Goal: Information Seeking & Learning: Check status

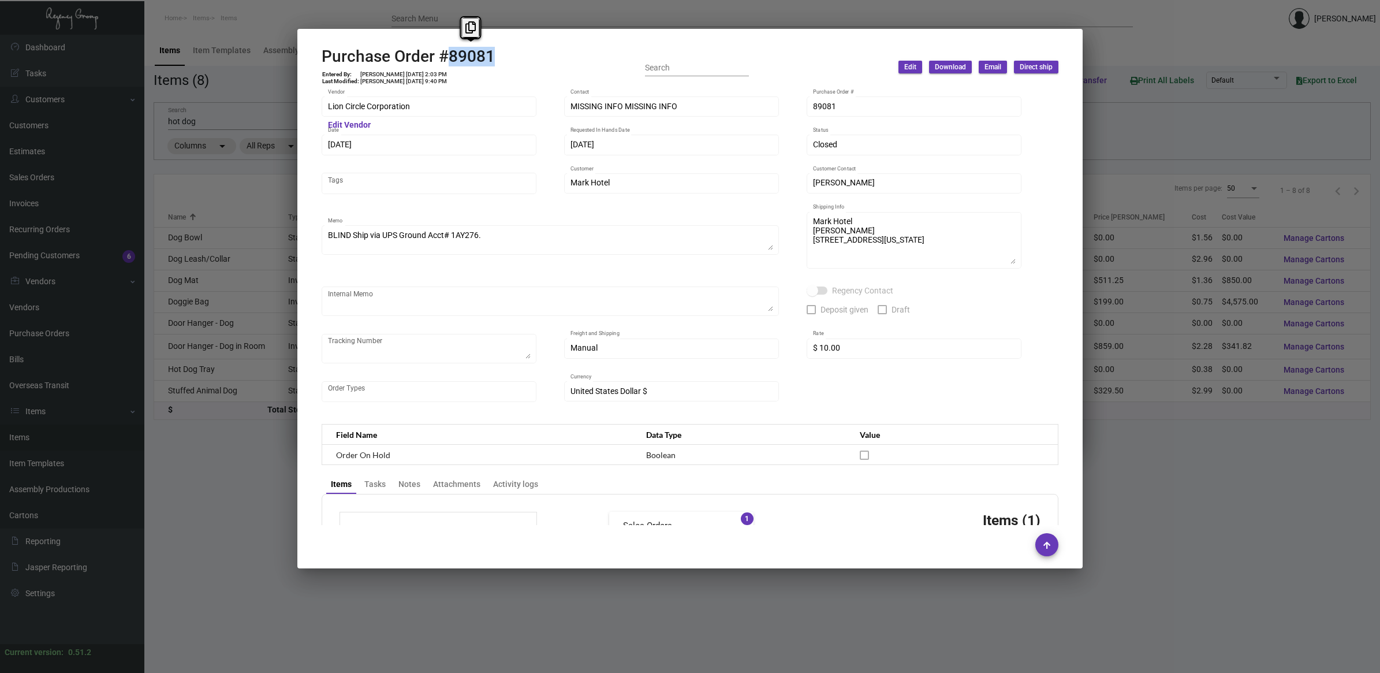
scroll to position [471, 0]
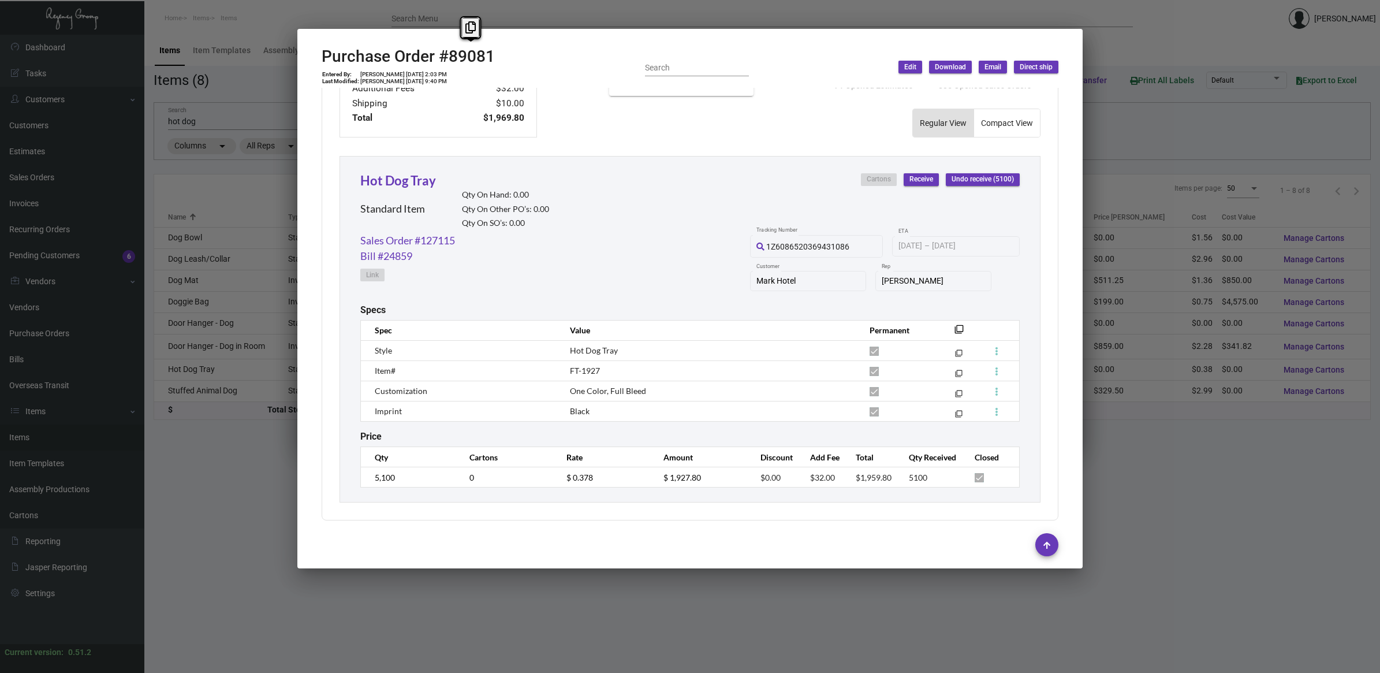
click at [180, 542] on div at bounding box center [690, 336] width 1380 height 673
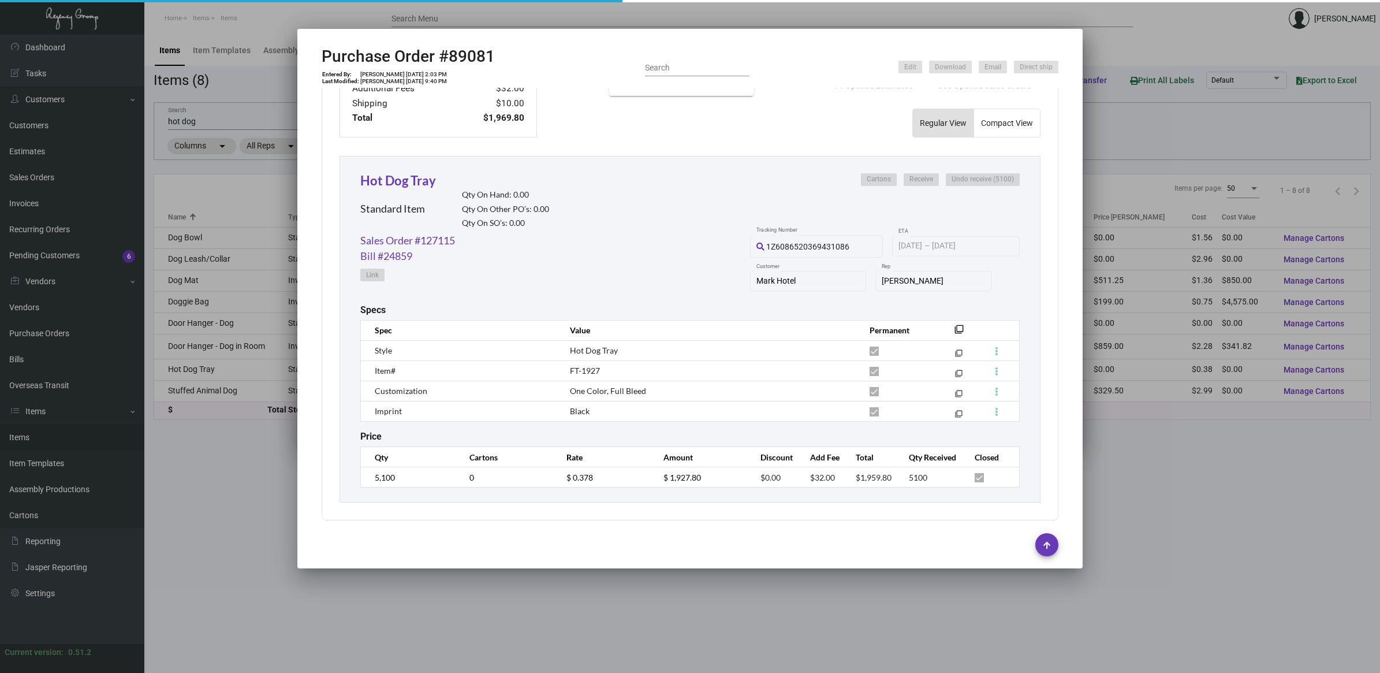
click at [180, 543] on div at bounding box center [690, 336] width 1380 height 673
click at [180, 540] on main "Items Item Templates Assembly Productions Cartons Items (8) Accept Transfer Pri…" at bounding box center [762, 354] width 1236 height 638
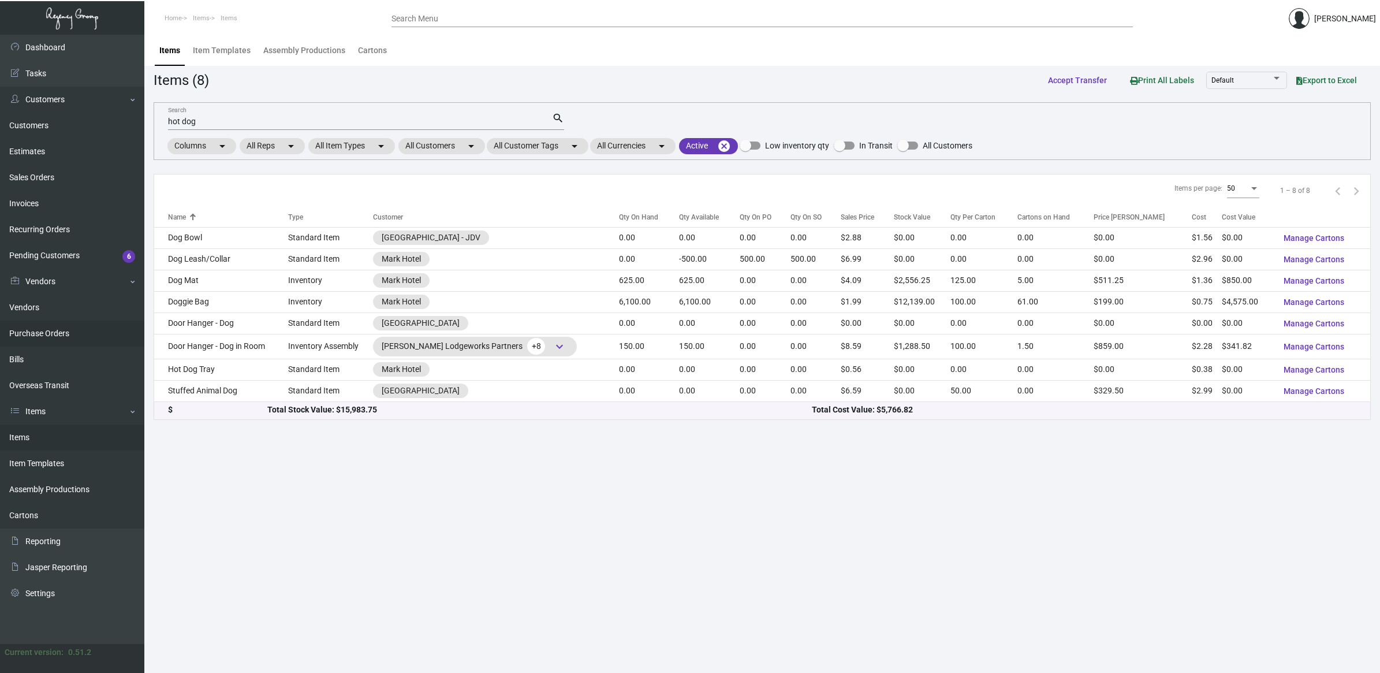
click at [83, 338] on link "Purchase Orders" at bounding box center [72, 333] width 144 height 26
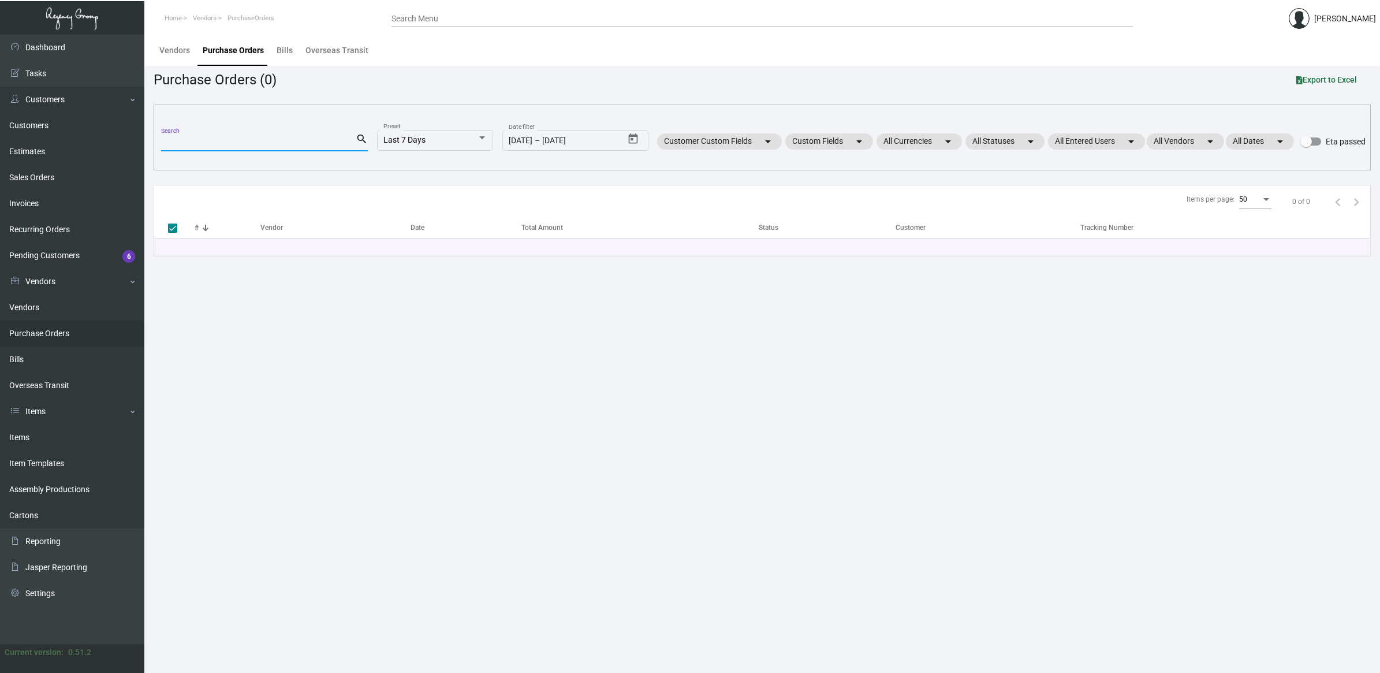
click at [231, 145] on input "Search" at bounding box center [258, 142] width 195 height 9
type input "106"
checkbox input "false"
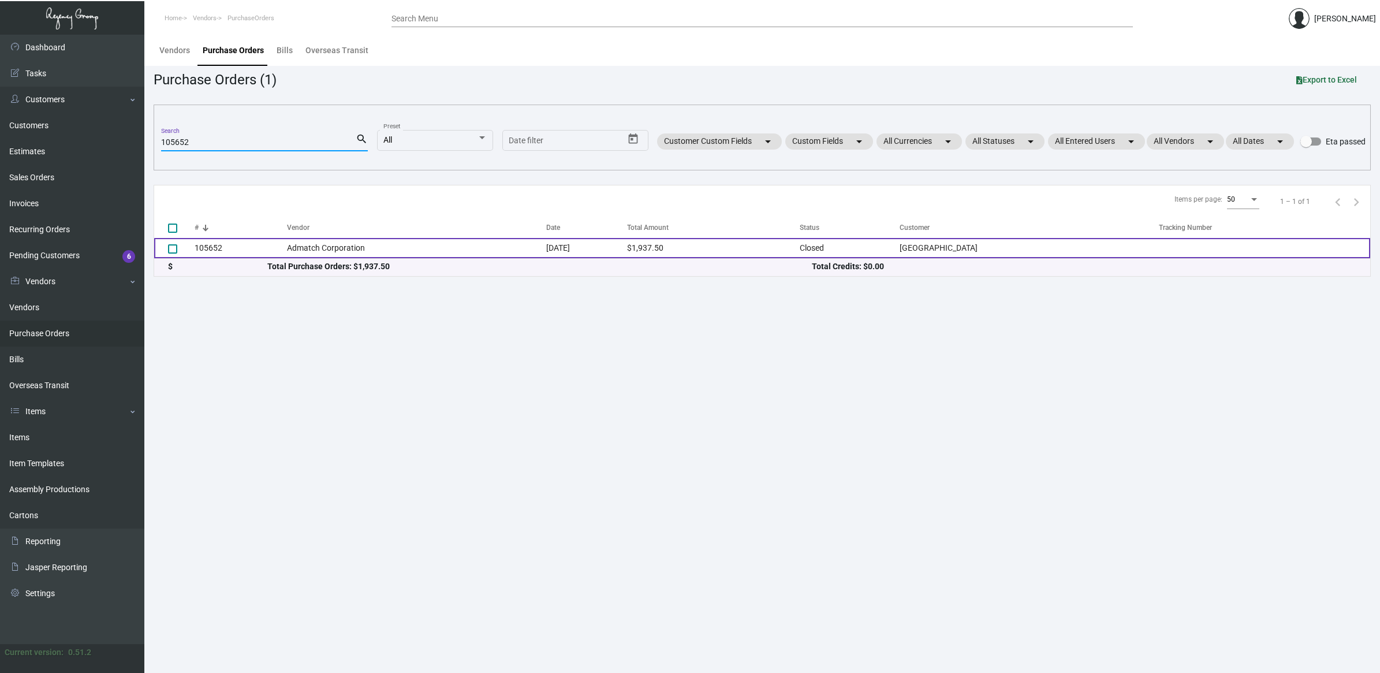
type input "105652"
click at [264, 255] on td "105652" at bounding box center [241, 248] width 92 height 20
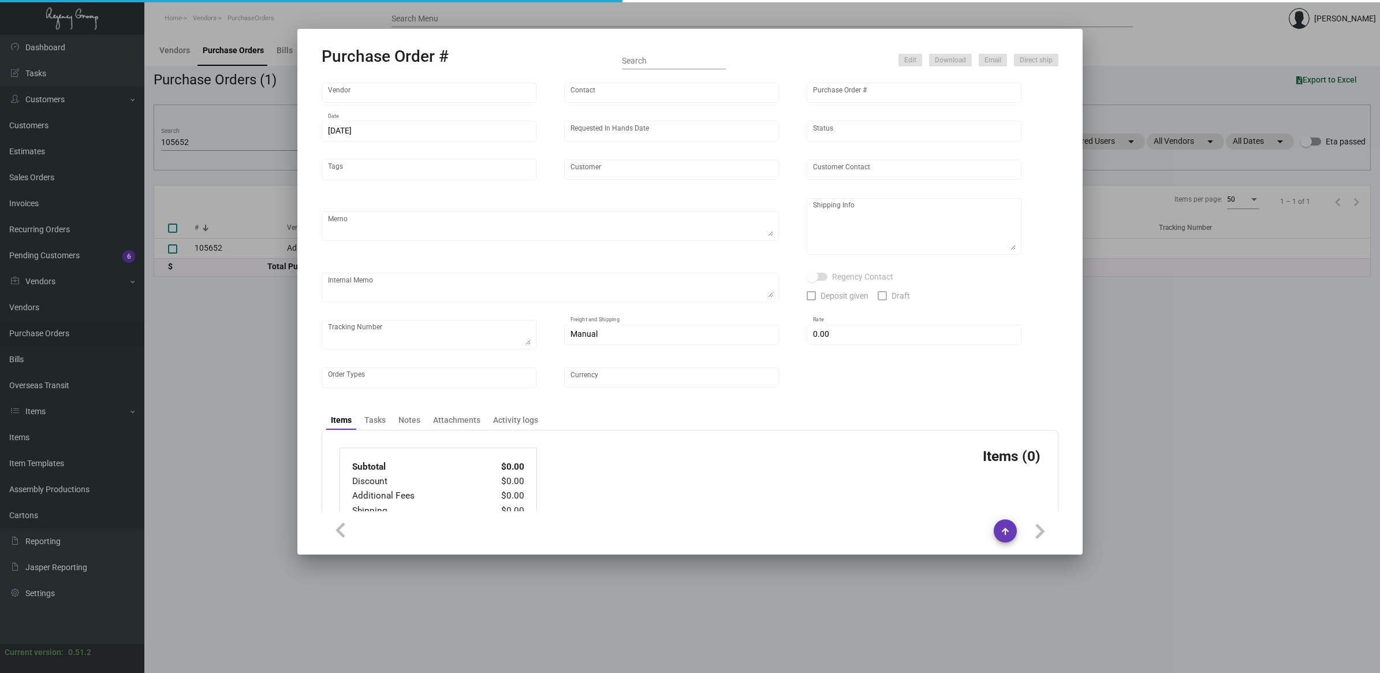
type input "Admatch Corporation"
type input "Order Entry"
type input "105652"
type input "[DATE]"
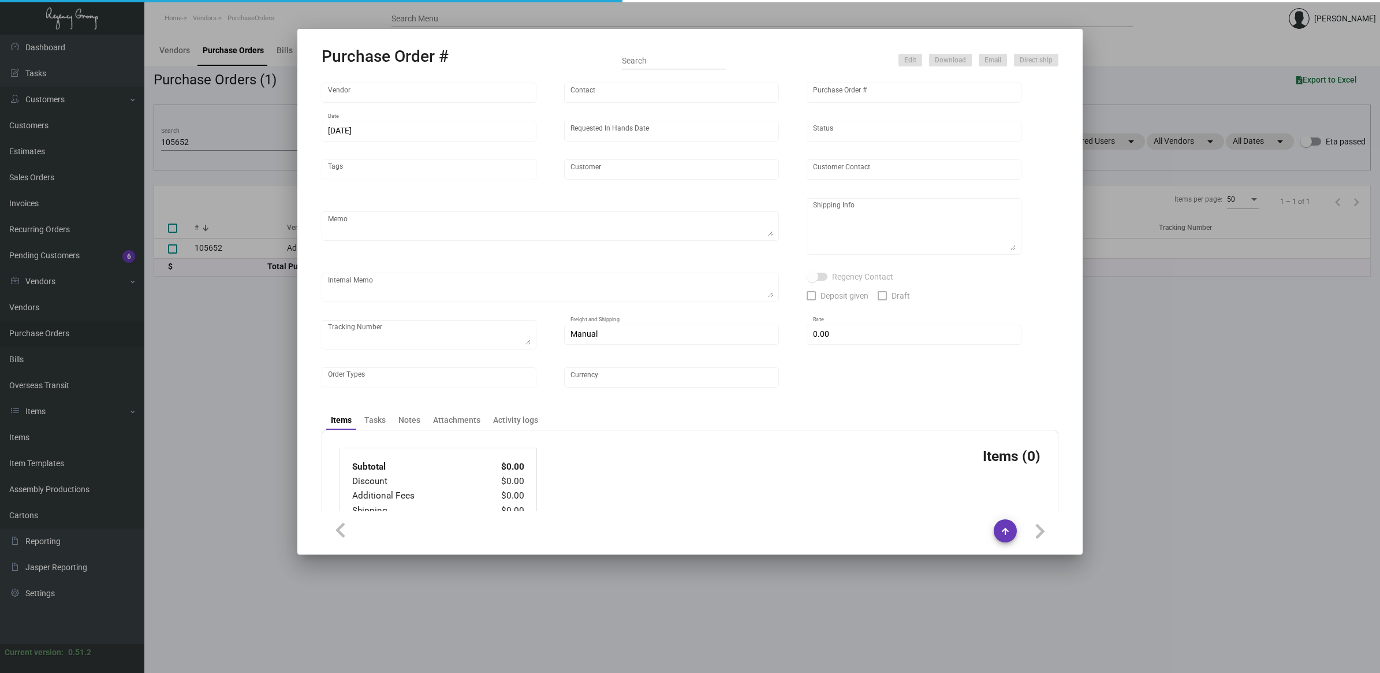
type input "[GEOGRAPHIC_DATA]"
type textarea "SHUFFLED COASTERS.Pricing per [PERSON_NAME]. When ready to ship, contact: [EMAI…"
type textarea "Regency Group LA [STREET_ADDRESS]"
type textarea "6.27 - labels provided, 1 case direct to hotel on SO 159074 rest to LA warehous…"
checkbox input "true"
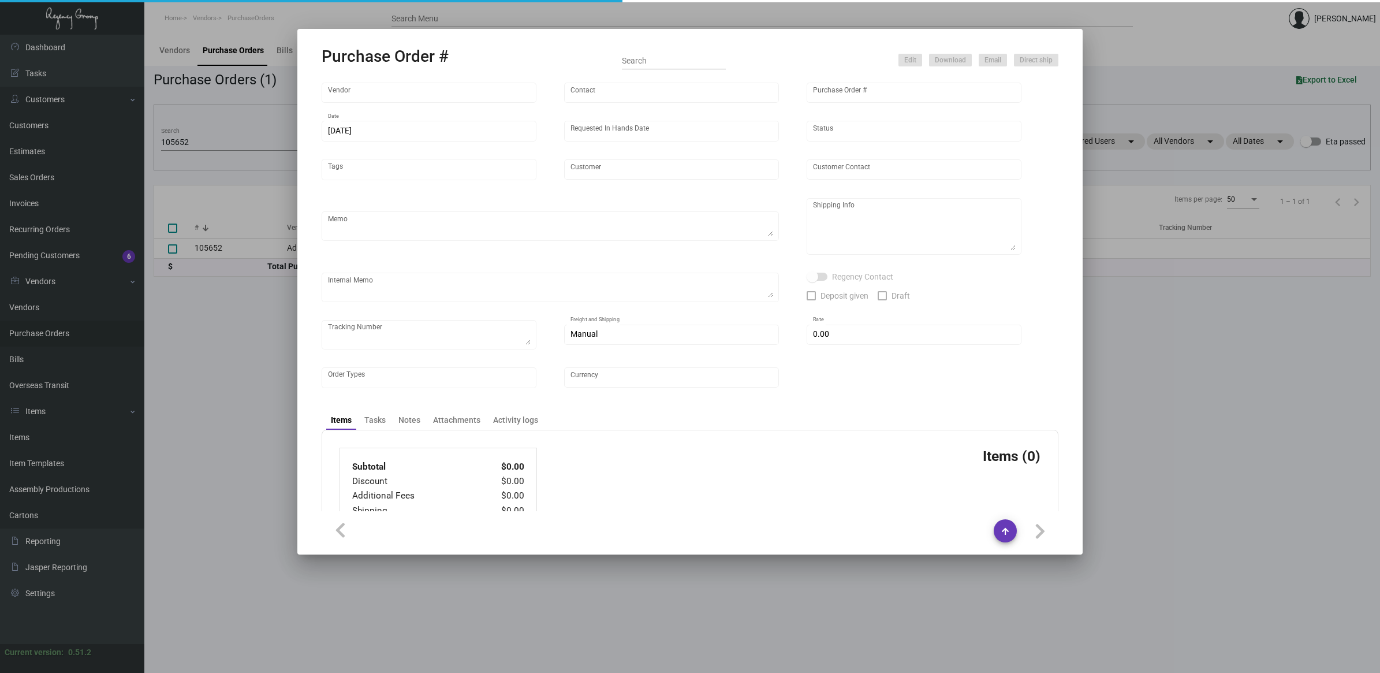
type input "$ 0.00"
type input "United States Dollar $"
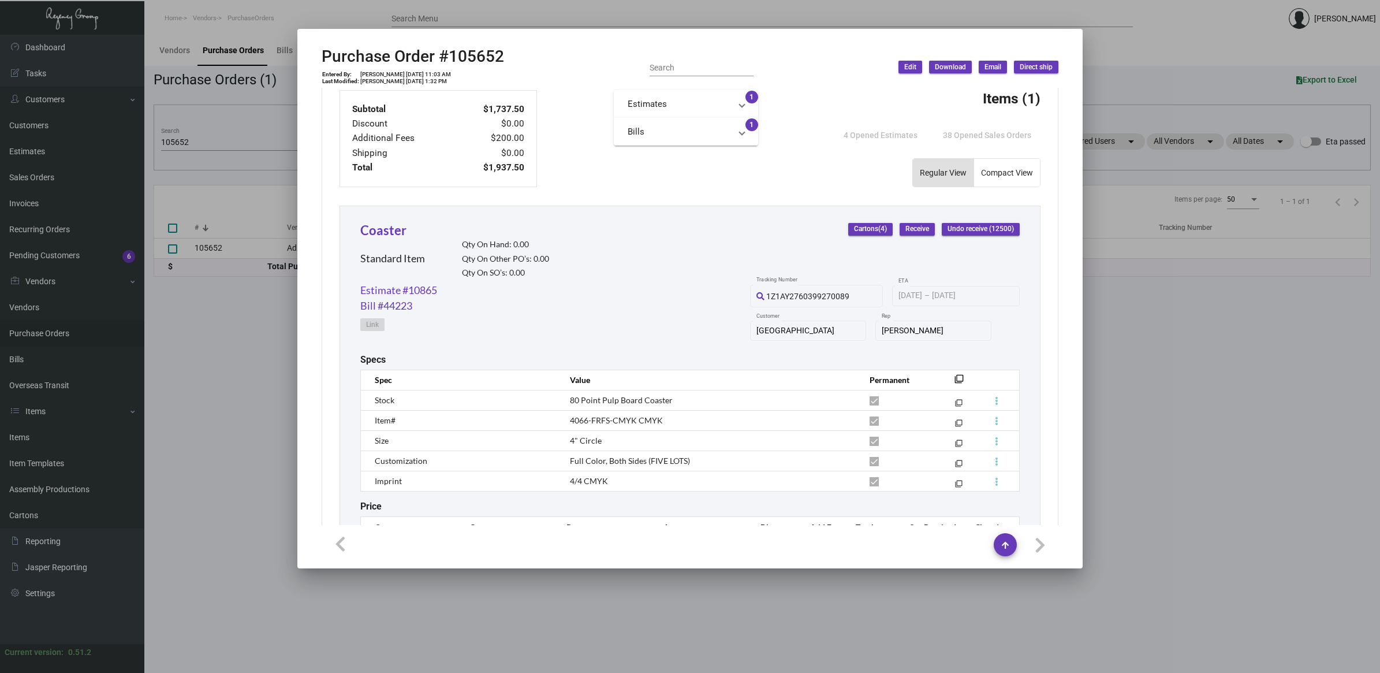
scroll to position [491, 0]
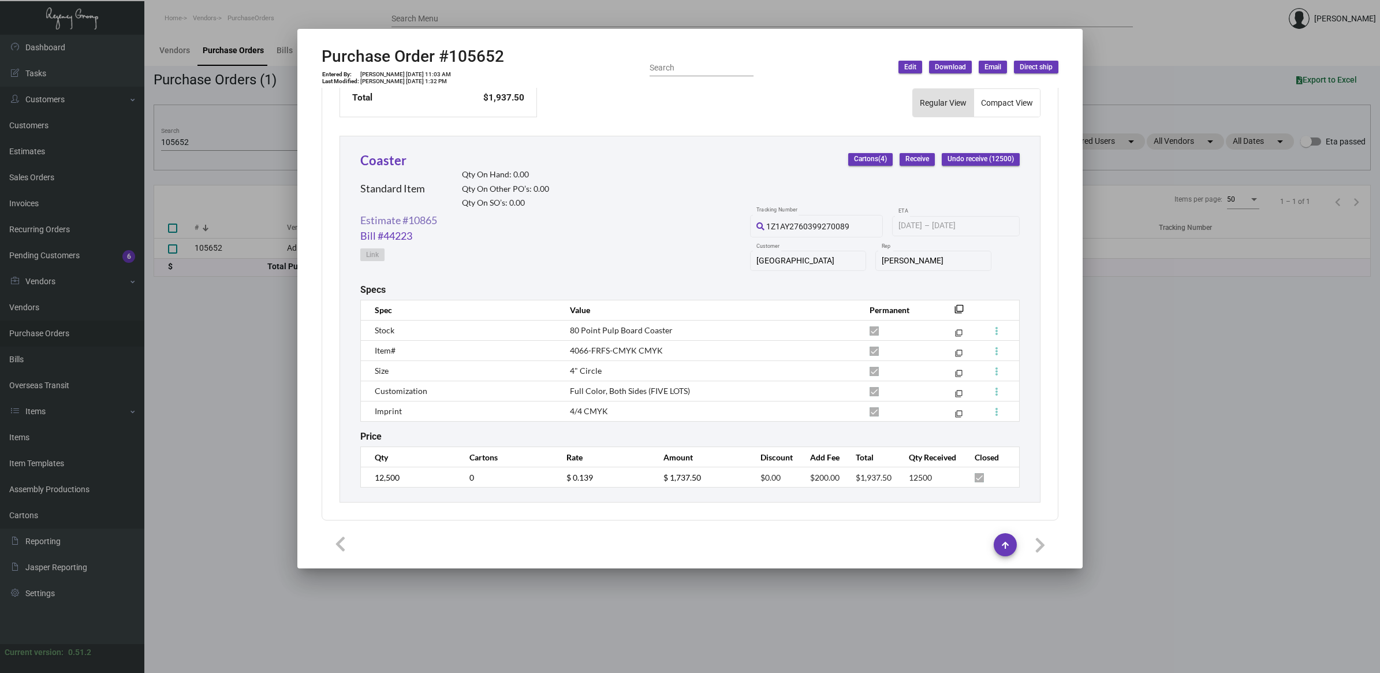
click at [407, 221] on link "Estimate #10865" at bounding box center [398, 220] width 77 height 16
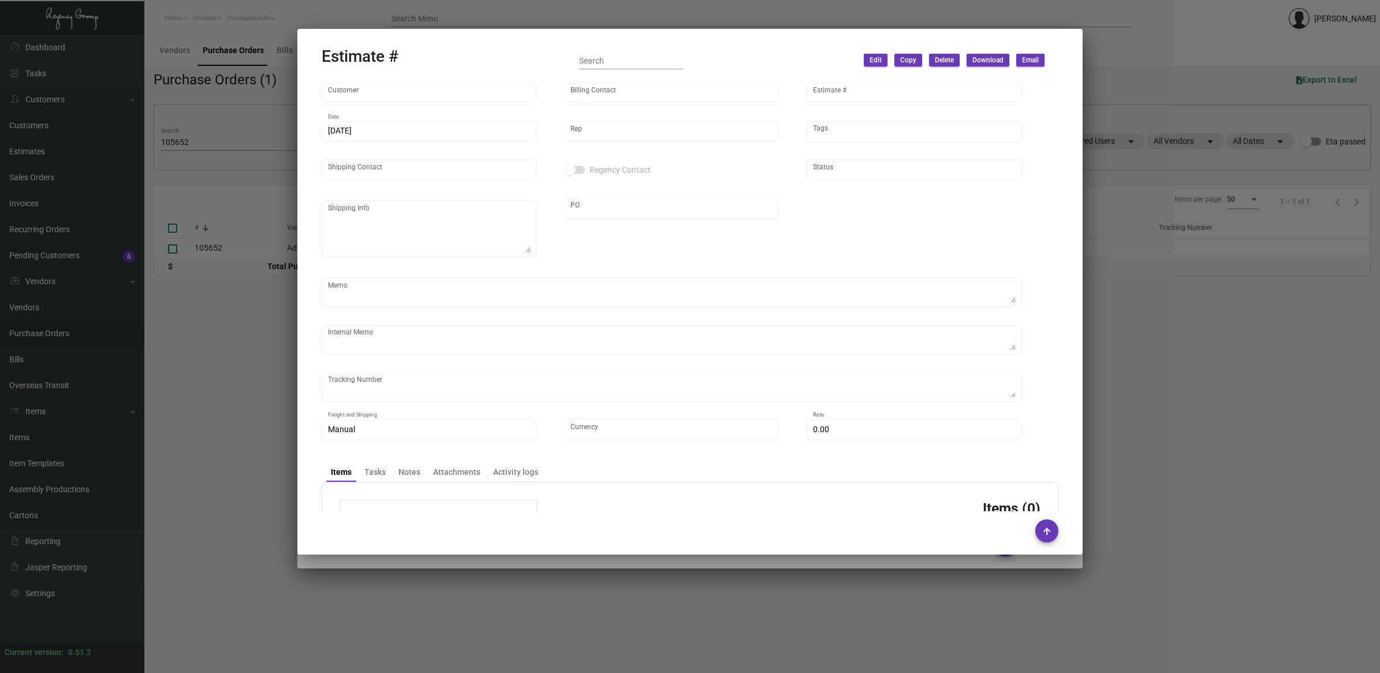
type input "[GEOGRAPHIC_DATA]"
type input "Accounts Payable"
type input "10865"
type input "[DATE]"
type input "[PERSON_NAME]"
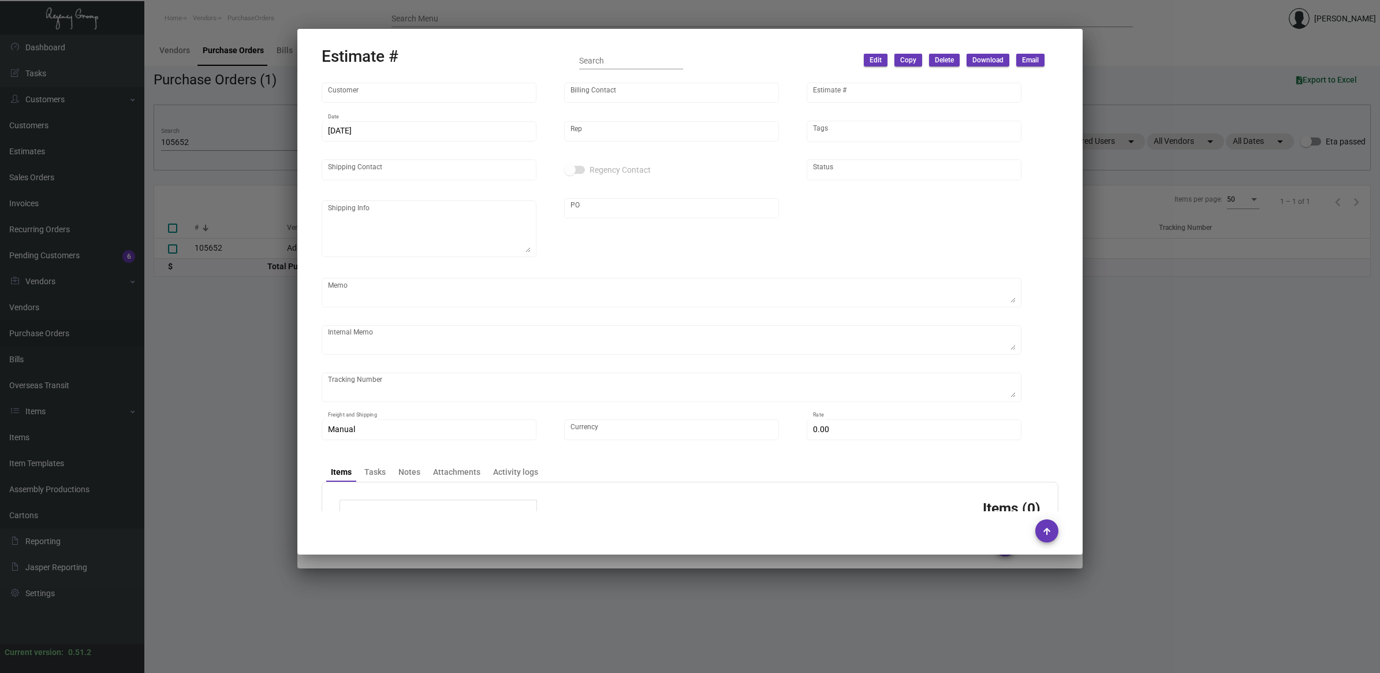
checkbox input "true"
type textarea "SHUFFLED COASTERS."
type input "United States Dollar $"
type input "8.00000 %"
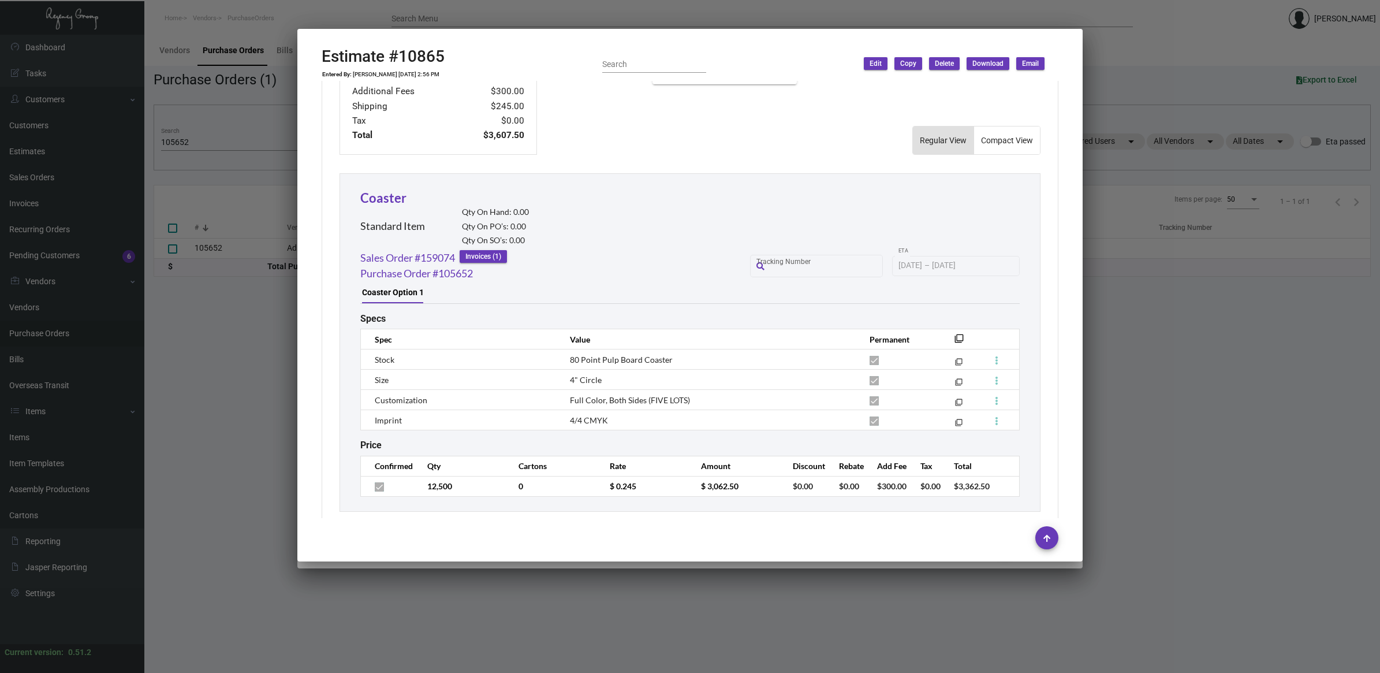
scroll to position [560, 0]
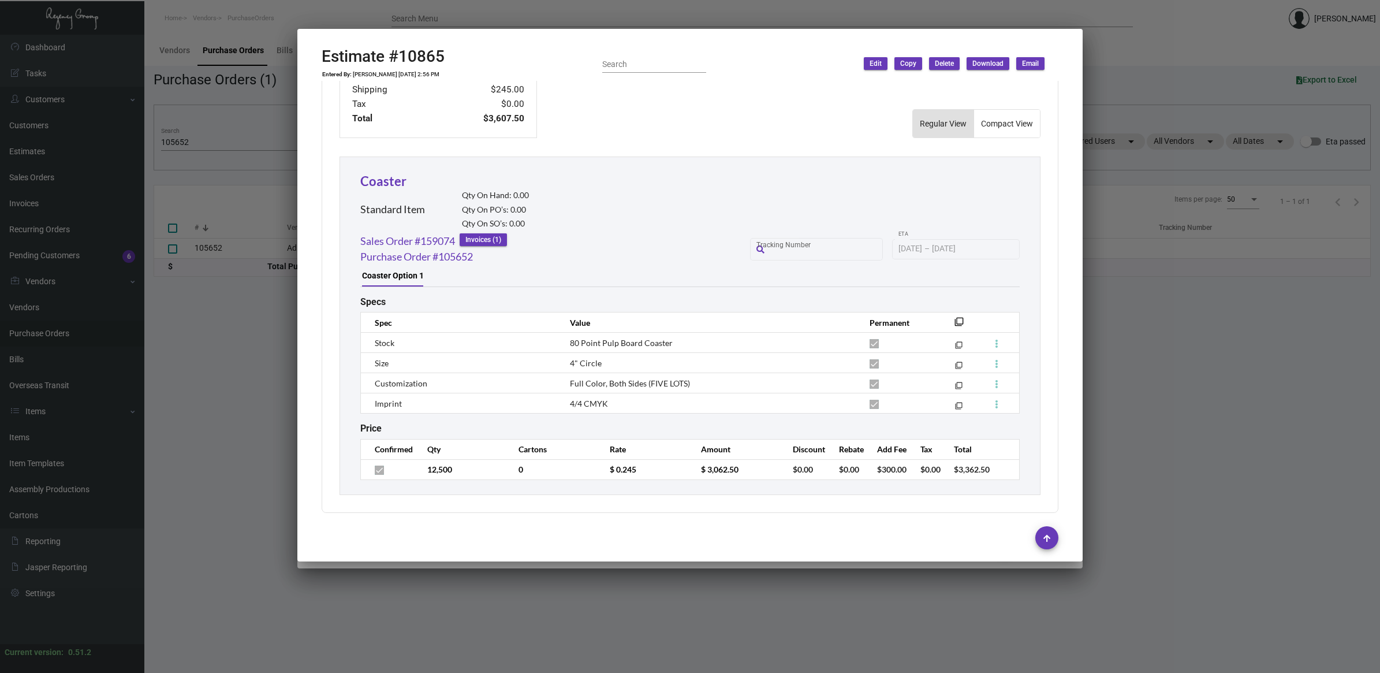
click at [179, 429] on div at bounding box center [690, 336] width 1380 height 673
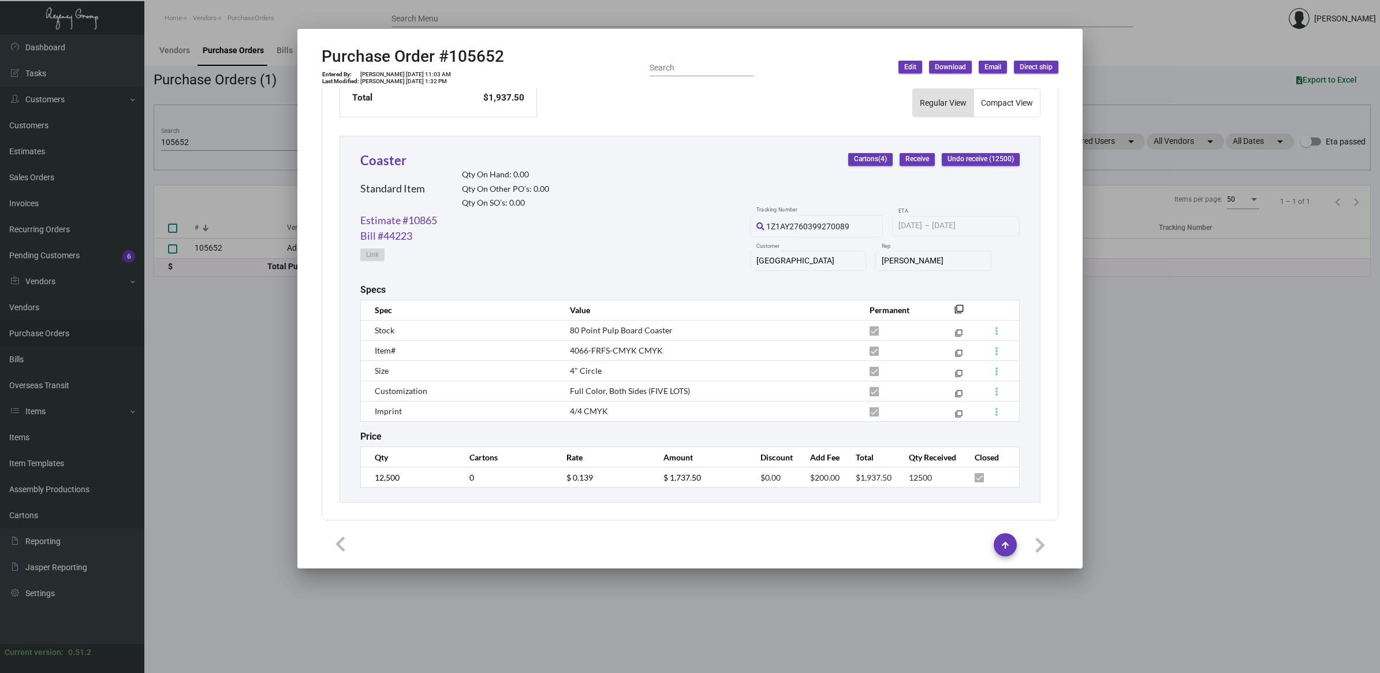
click at [50, 442] on div at bounding box center [690, 336] width 1380 height 673
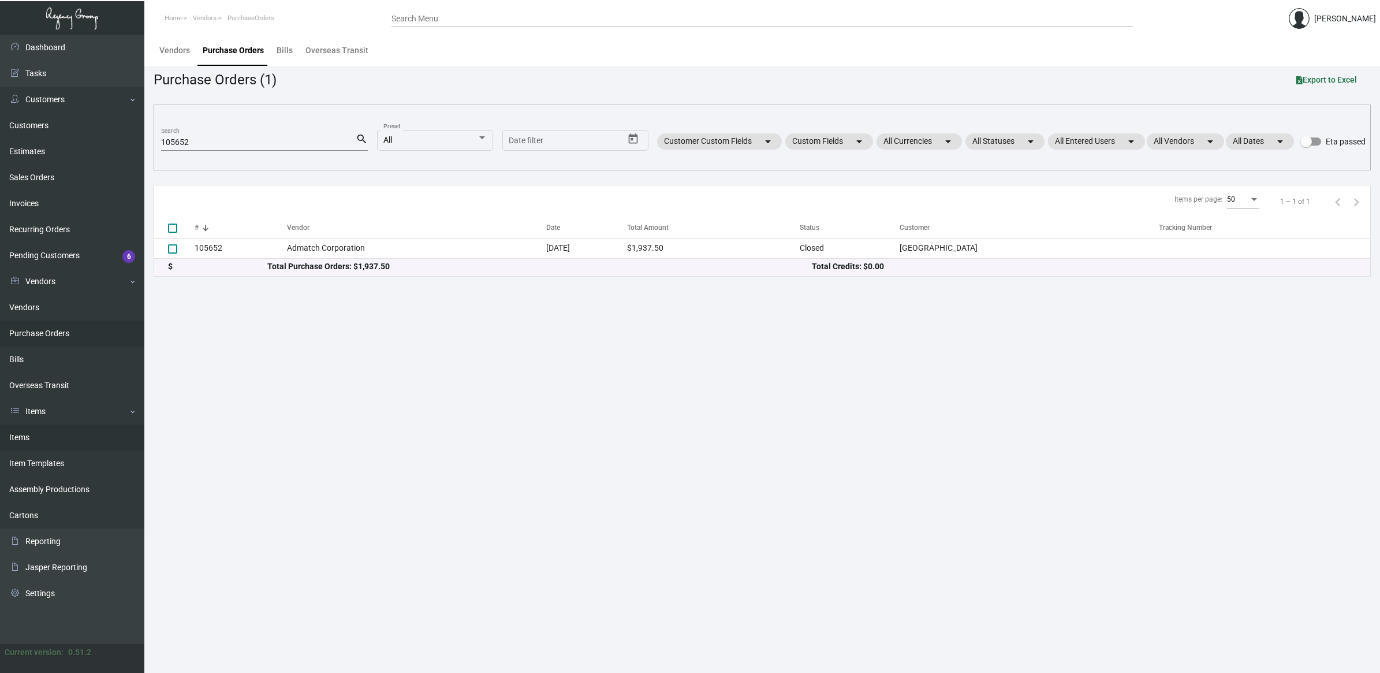
click at [44, 442] on link "Items" at bounding box center [72, 437] width 144 height 26
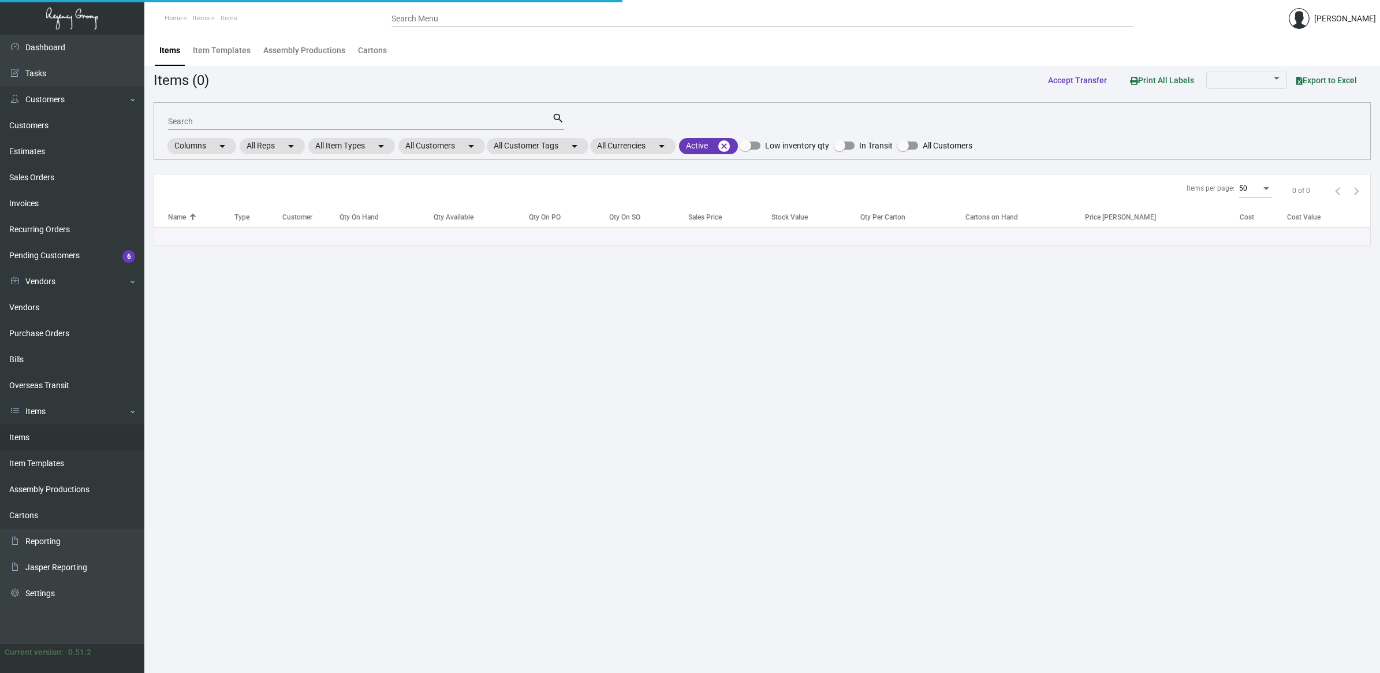
click at [237, 123] on input "Search" at bounding box center [360, 121] width 384 height 9
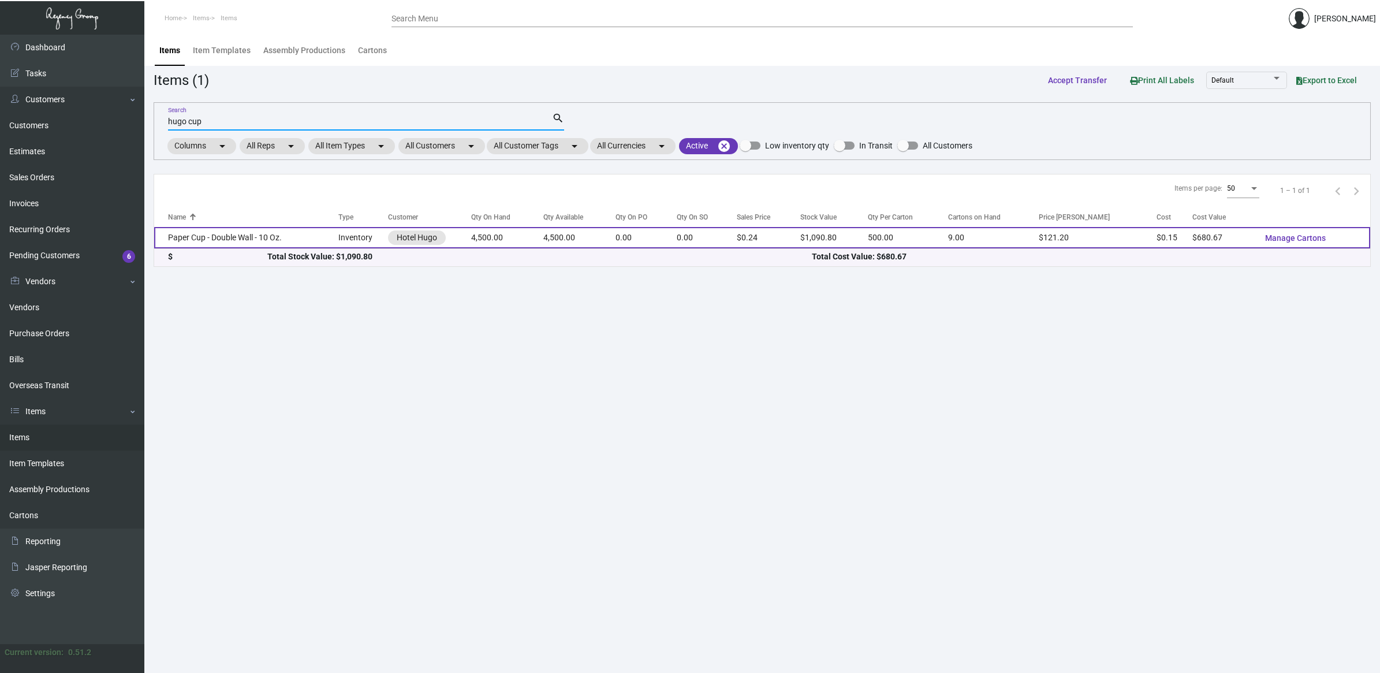
type input "hugo cup"
click at [313, 243] on td "Paper Cup - Double Wall - 10 Oz." at bounding box center [246, 237] width 184 height 21
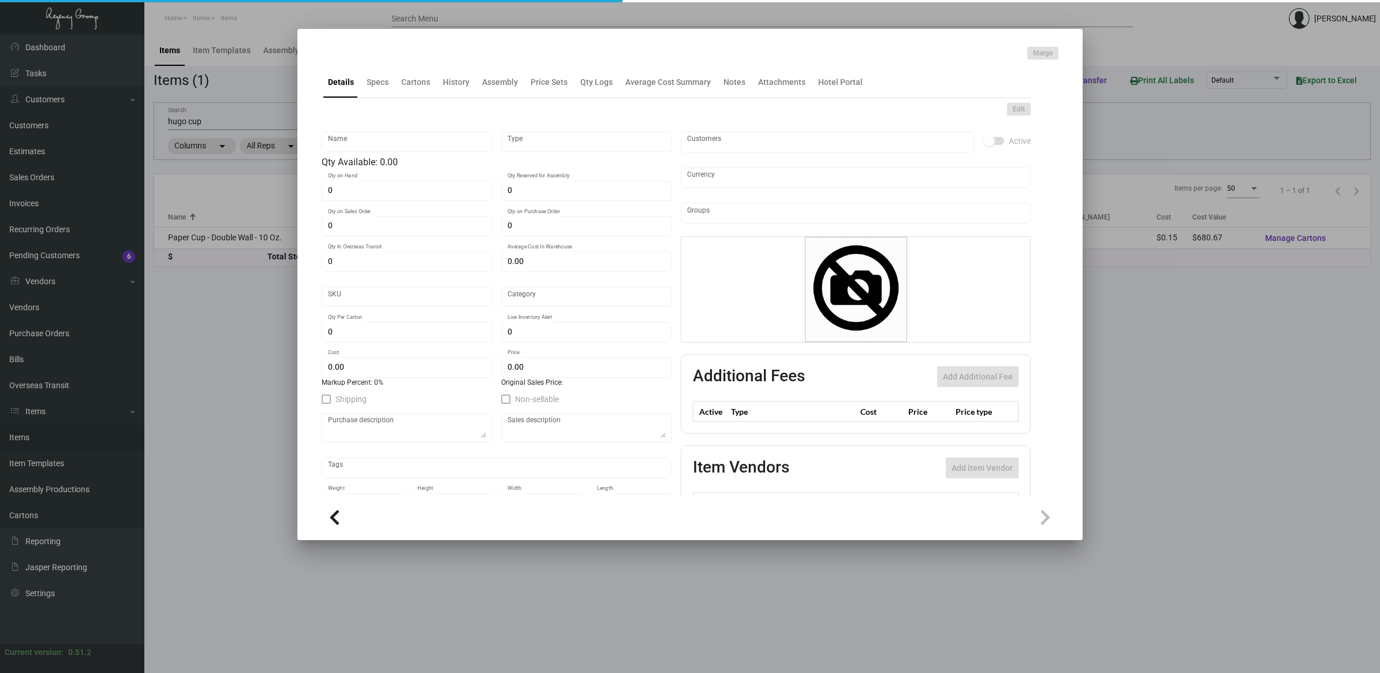
type input "Paper Cup - Double Wall - 10 Oz."
type input "Inventory"
type input "4,500"
type input "$ 0.15126"
type input "1524"
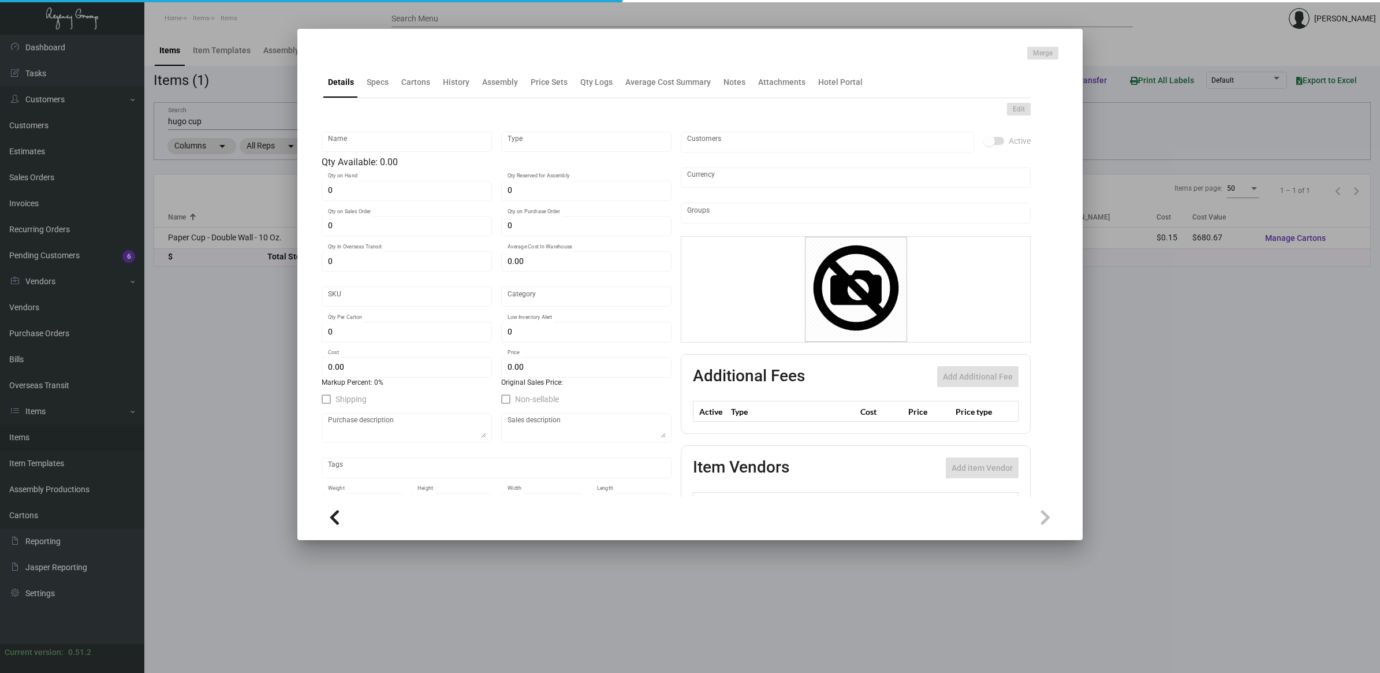
type input "Standard"
type input "500"
type input "5,000"
type input "$ 0.15126"
type input "$ 0.2424"
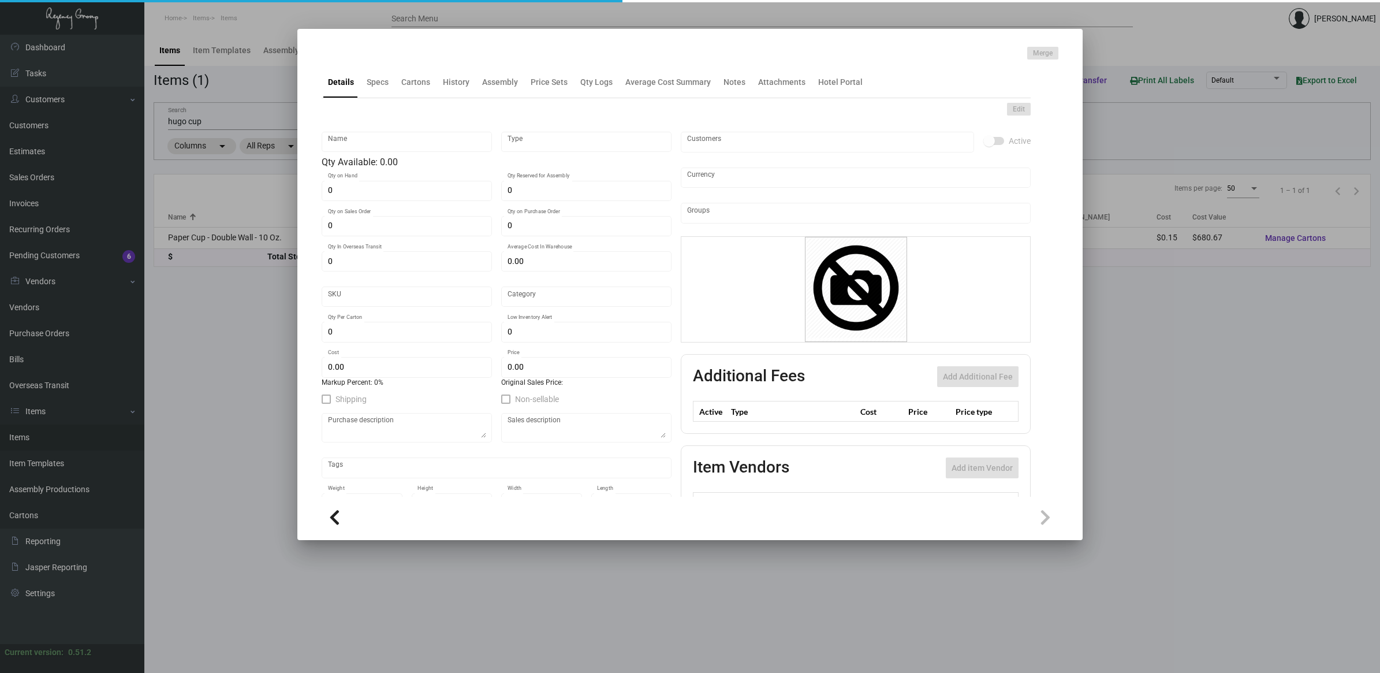
type textarea "Coffee Cup: size 10oz., white paper hot coffee cup 320 paper weight material, p…"
checkbox input "true"
type input "United States Dollar $"
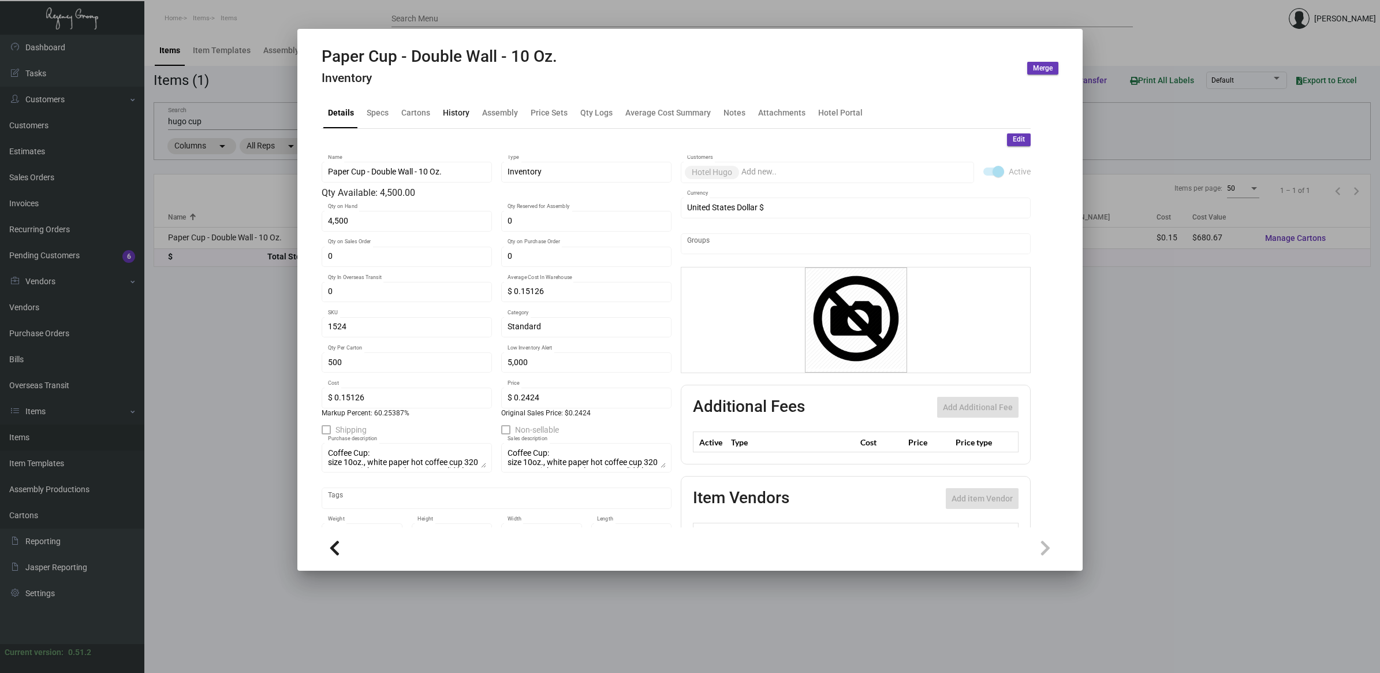
click at [451, 119] on div "History" at bounding box center [456, 113] width 36 height 28
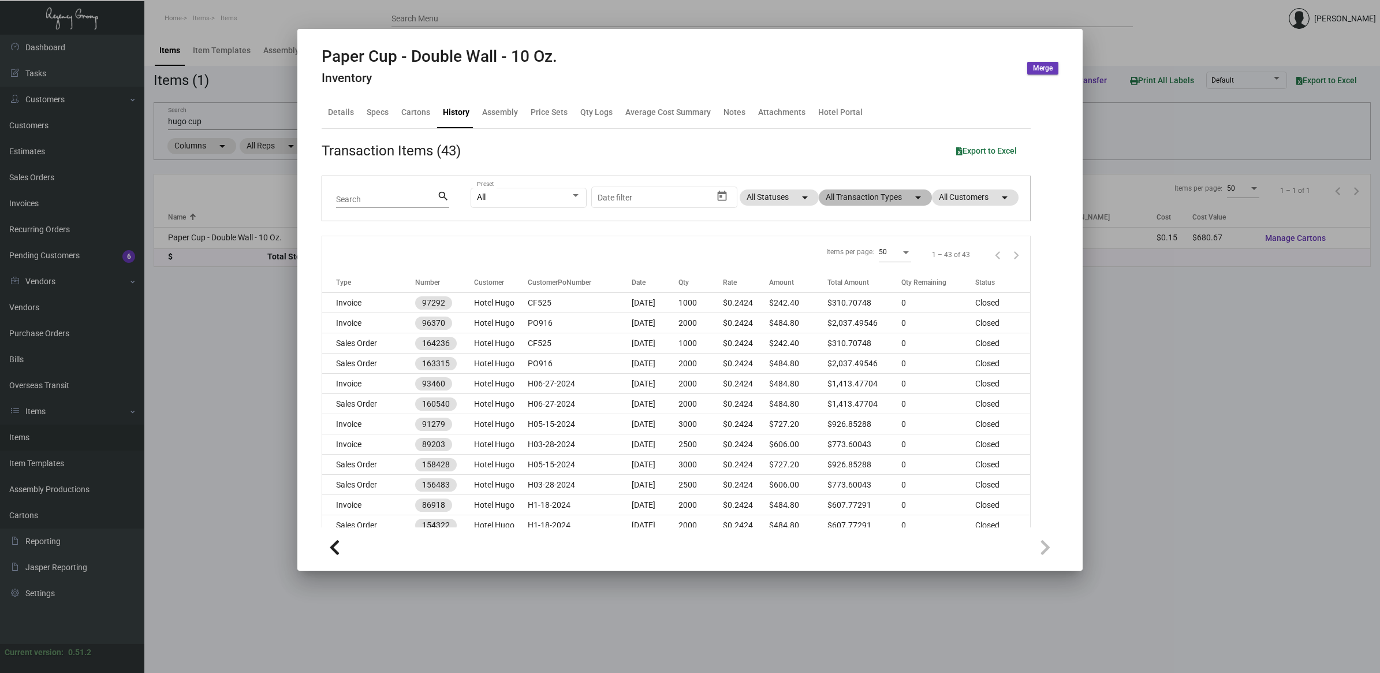
click at [875, 197] on mat-chip "All Transaction Types arrow_drop_down" at bounding box center [875, 197] width 113 height 16
click at [846, 341] on span "Purchase Order" at bounding box center [858, 346] width 56 height 14
click at [820, 350] on input "Purchase Order" at bounding box center [820, 350] width 1 height 1
click at [846, 341] on span "Purchase Order" at bounding box center [858, 346] width 56 height 14
click at [820, 350] on input "Purchase Order" at bounding box center [820, 350] width 1 height 1
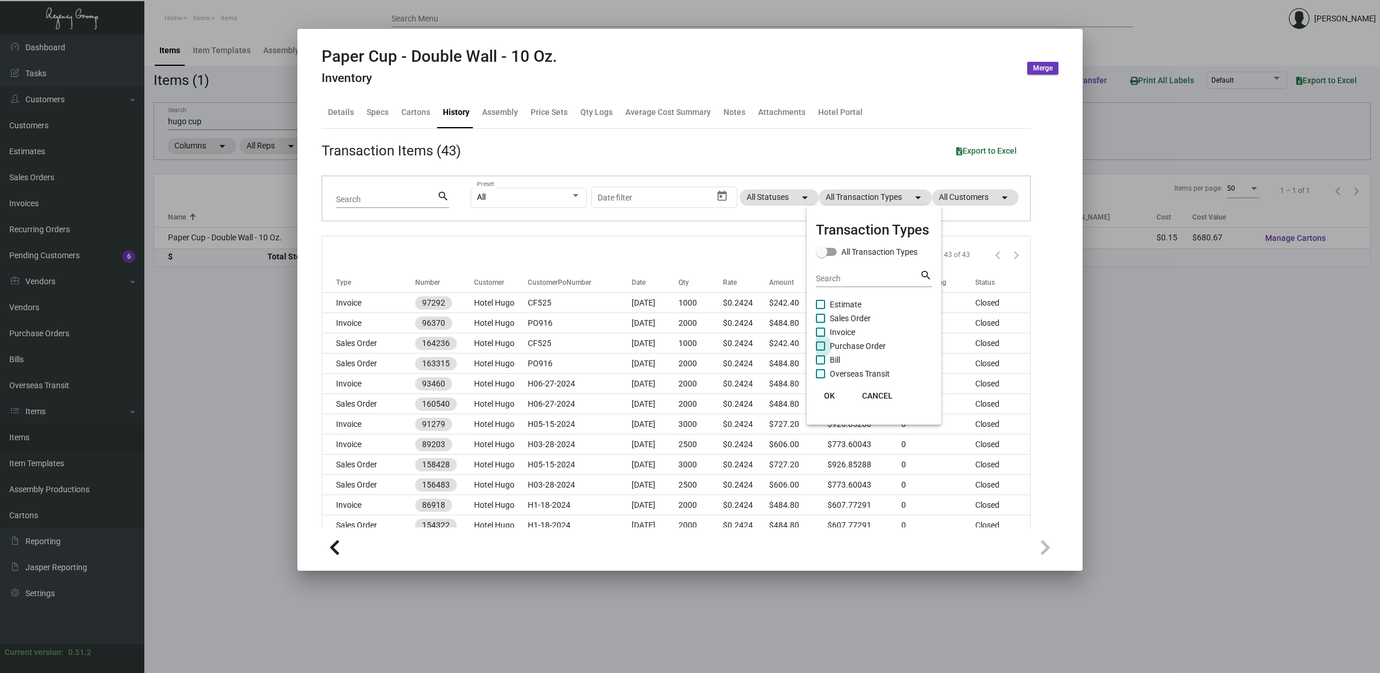
checkbox input "true"
click at [830, 398] on span "OK" at bounding box center [829, 395] width 11 height 9
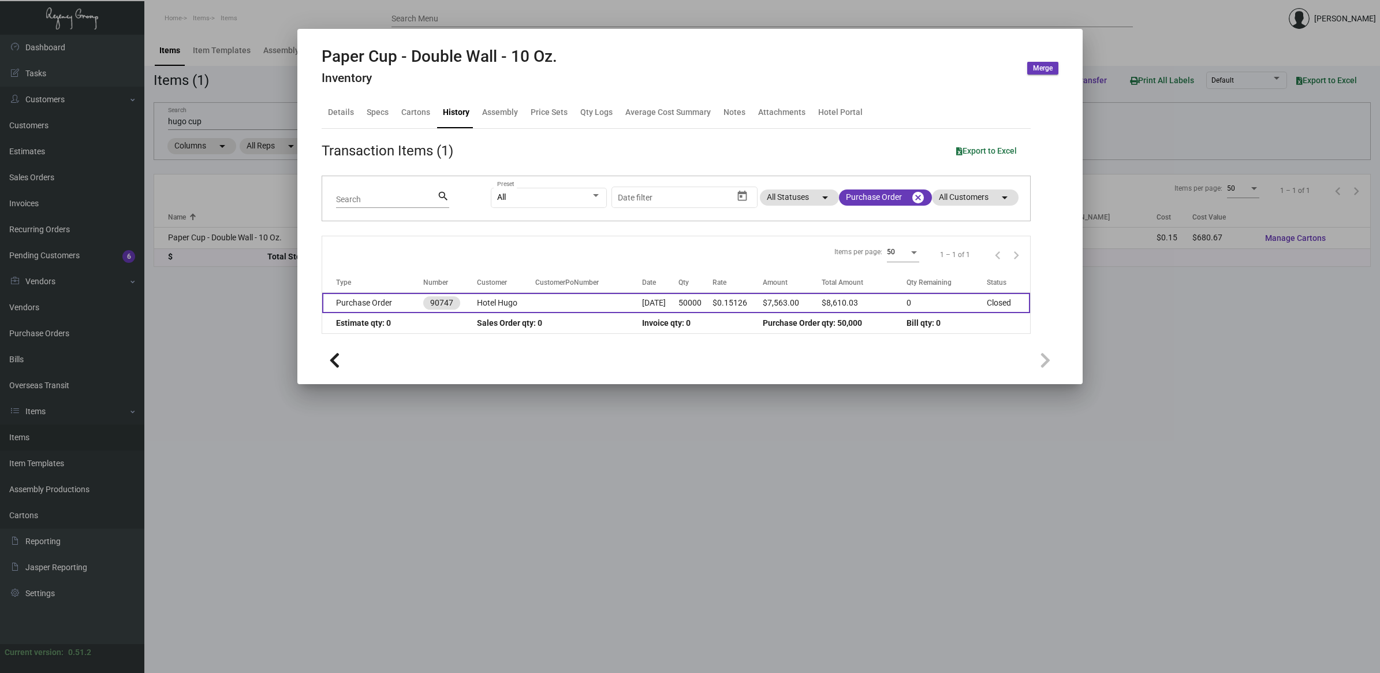
click at [678, 298] on td "[DATE]" at bounding box center [660, 303] width 36 height 20
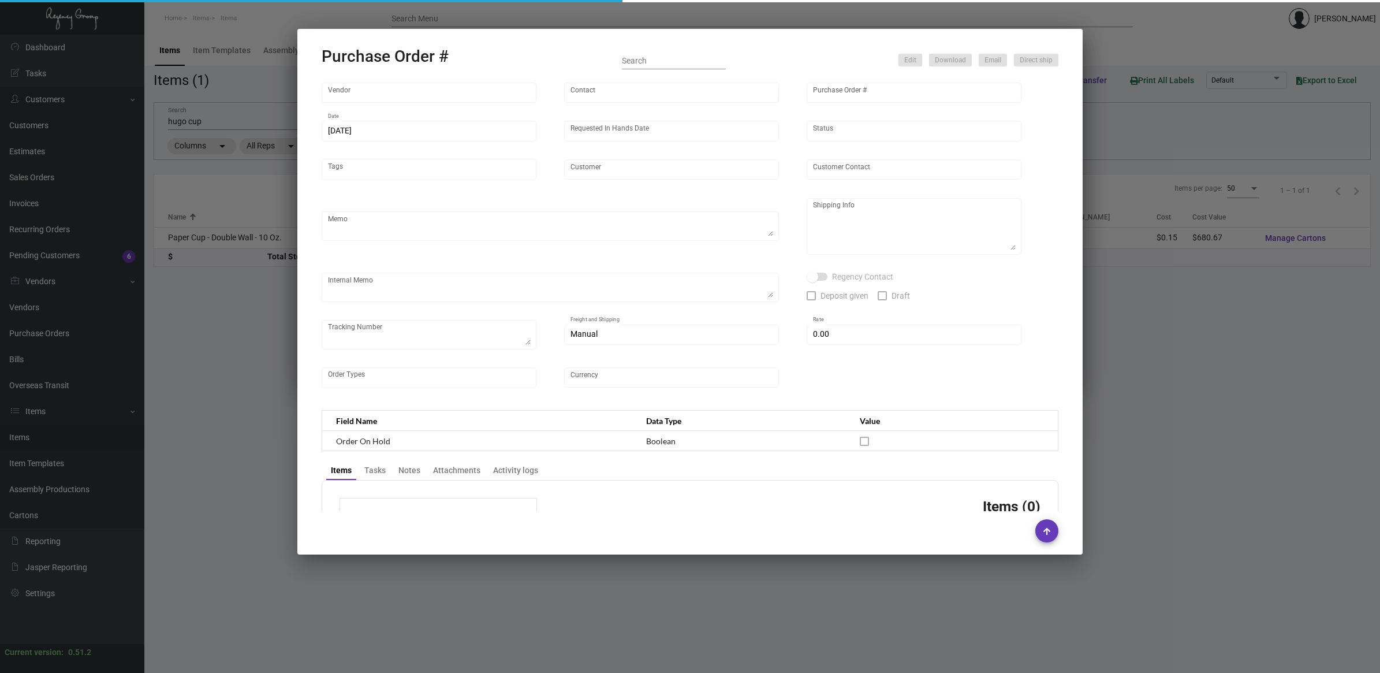
type input "Custom Takeout"
type input "[PERSON_NAME]"
type input "90747"
type input "[DATE]"
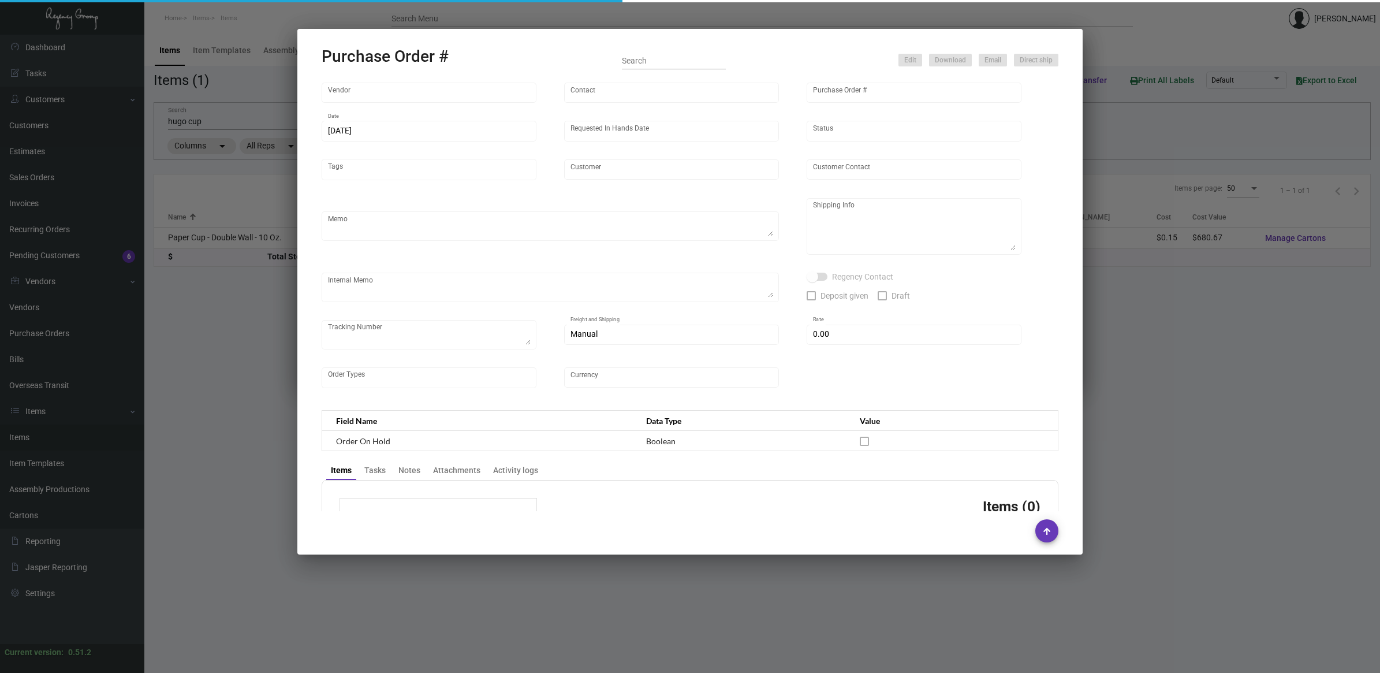
type input "Hotel Hugo"
type textarea "[PERSON_NAME] Regency Group NJ [STREET_ADDRESS]"
type textarea "[URL][DOMAIN_NAME]"
checkbox input "true"
type input "$ 967.03"
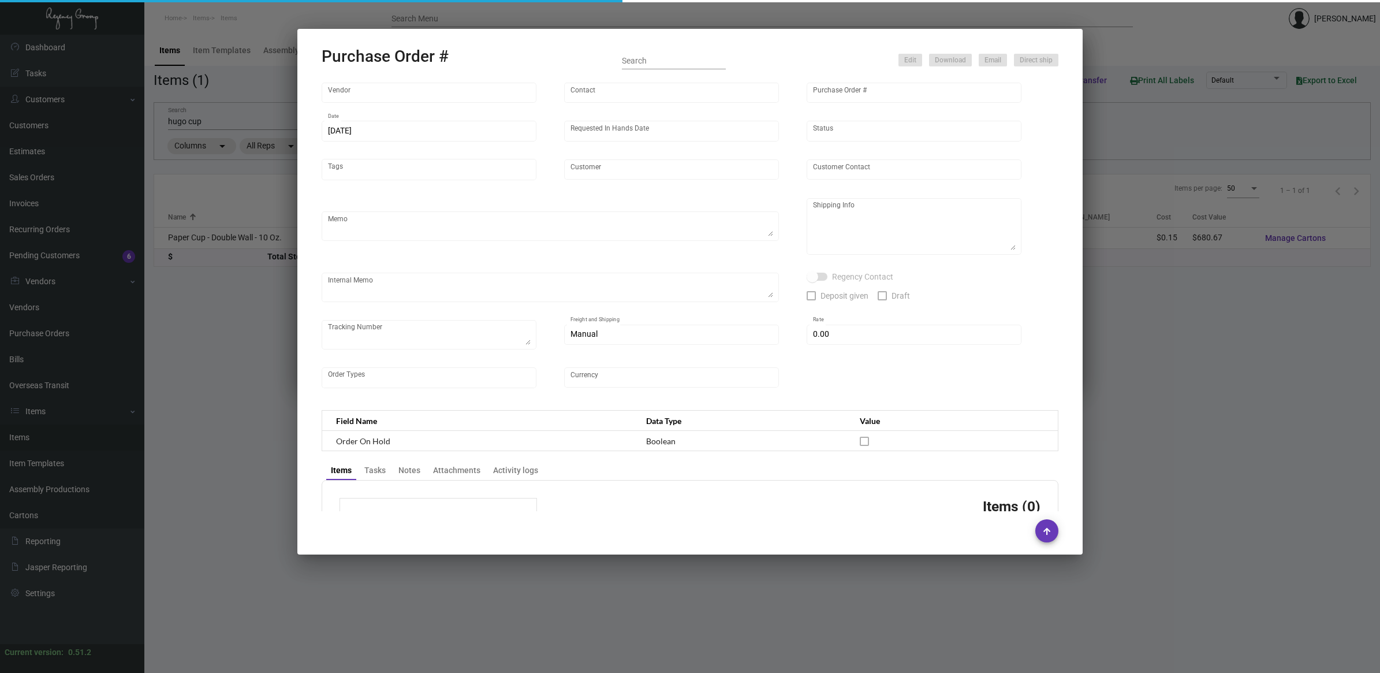
type input "United States Dollar $"
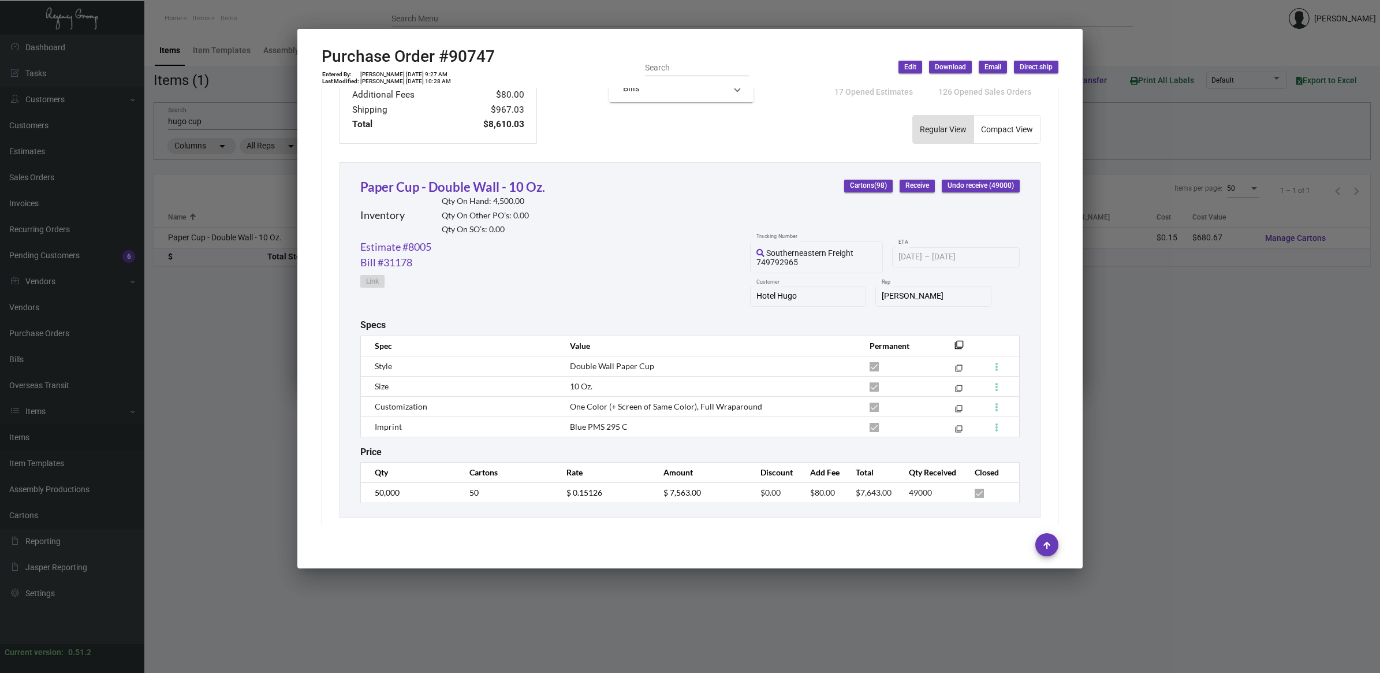
scroll to position [480, 0]
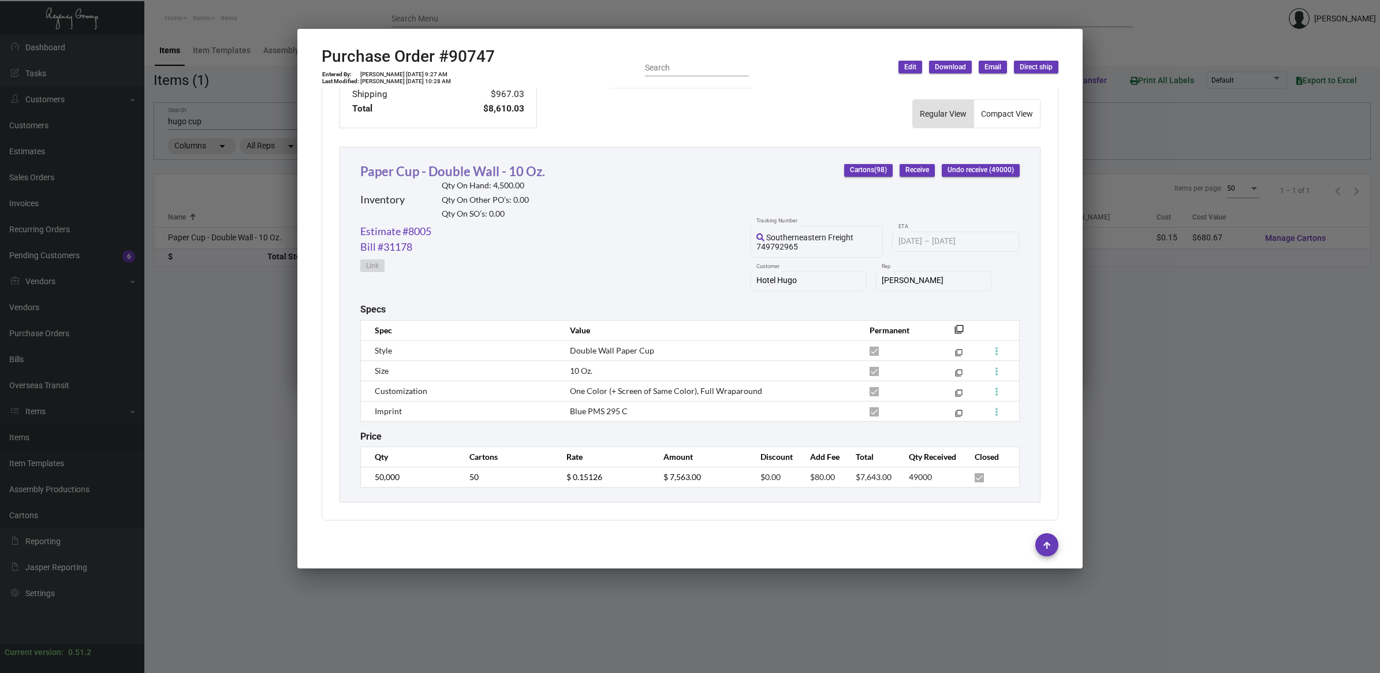
click at [386, 168] on link "Paper Cup - Double Wall - 10 Oz." at bounding box center [452, 171] width 185 height 16
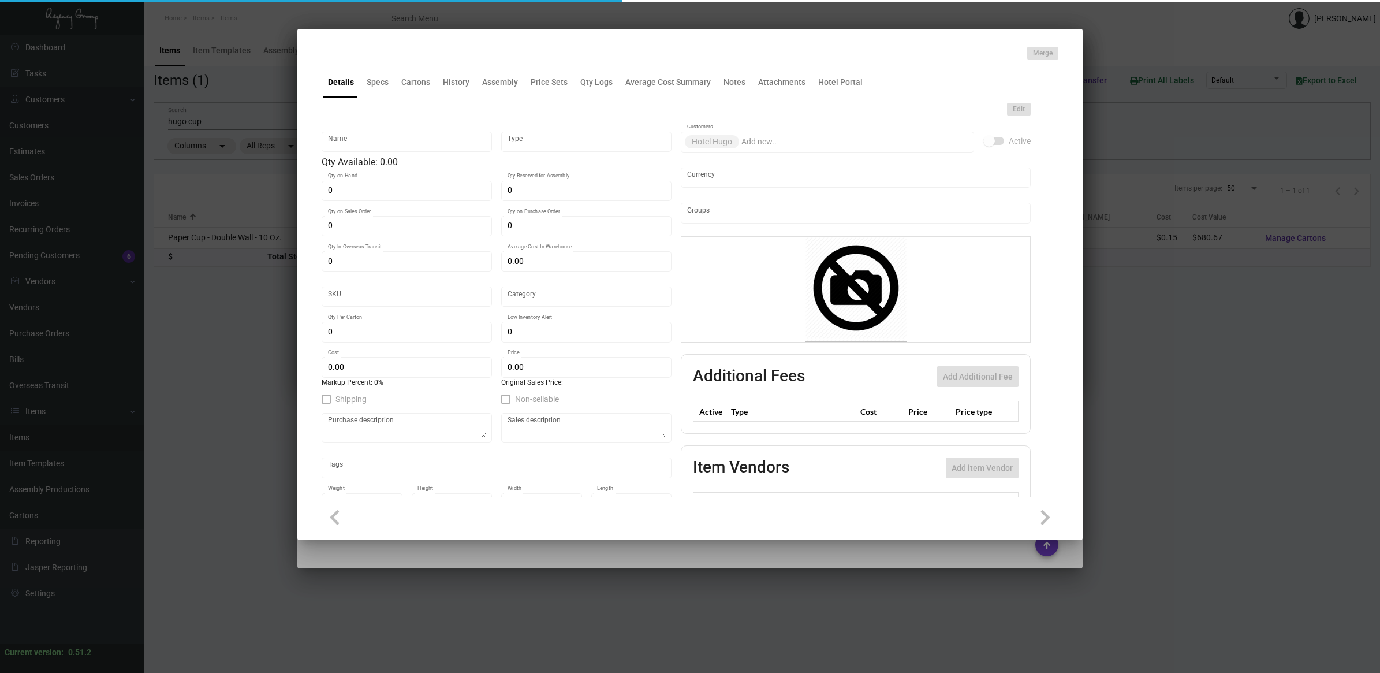
type input "Paper Cup - Double Wall - 10 Oz."
type input "Inventory"
type input "4,500"
type input "$ 0.15126"
type input "1524"
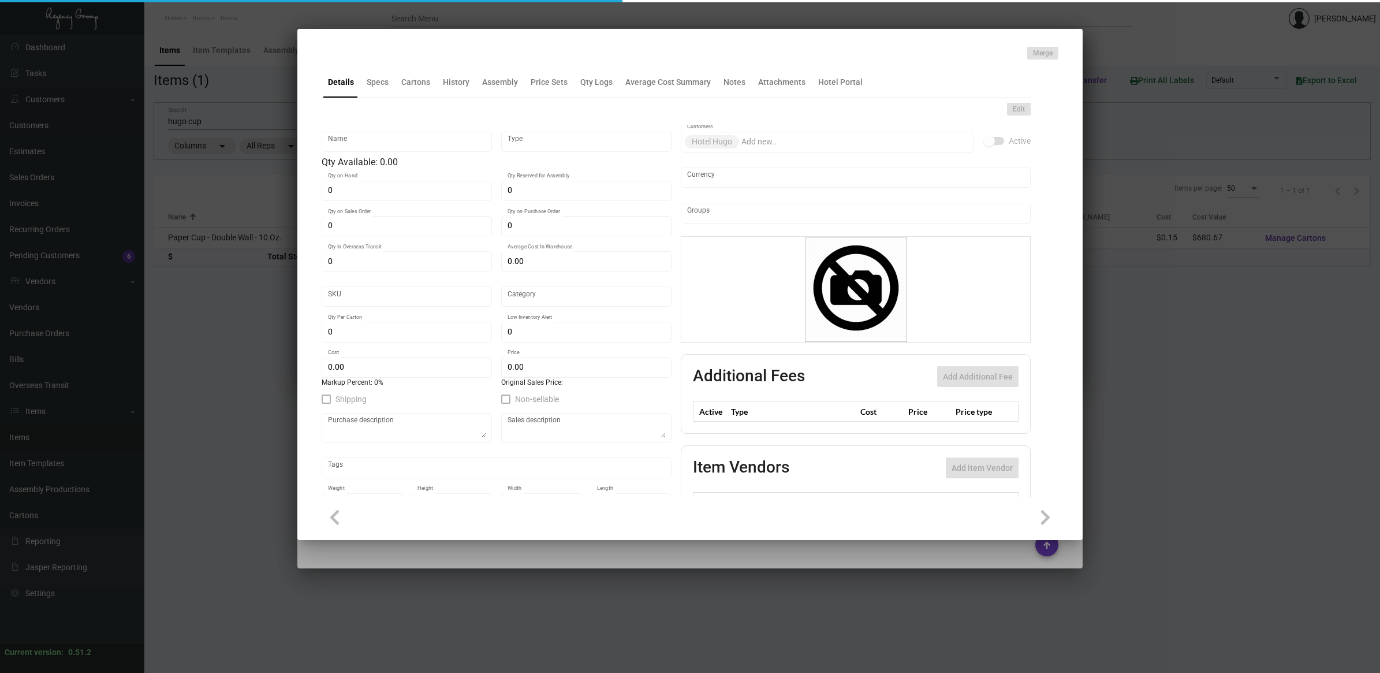
type input "Standard"
type input "500"
type input "5,000"
type input "$ 0.15126"
type input "$ 0.2424"
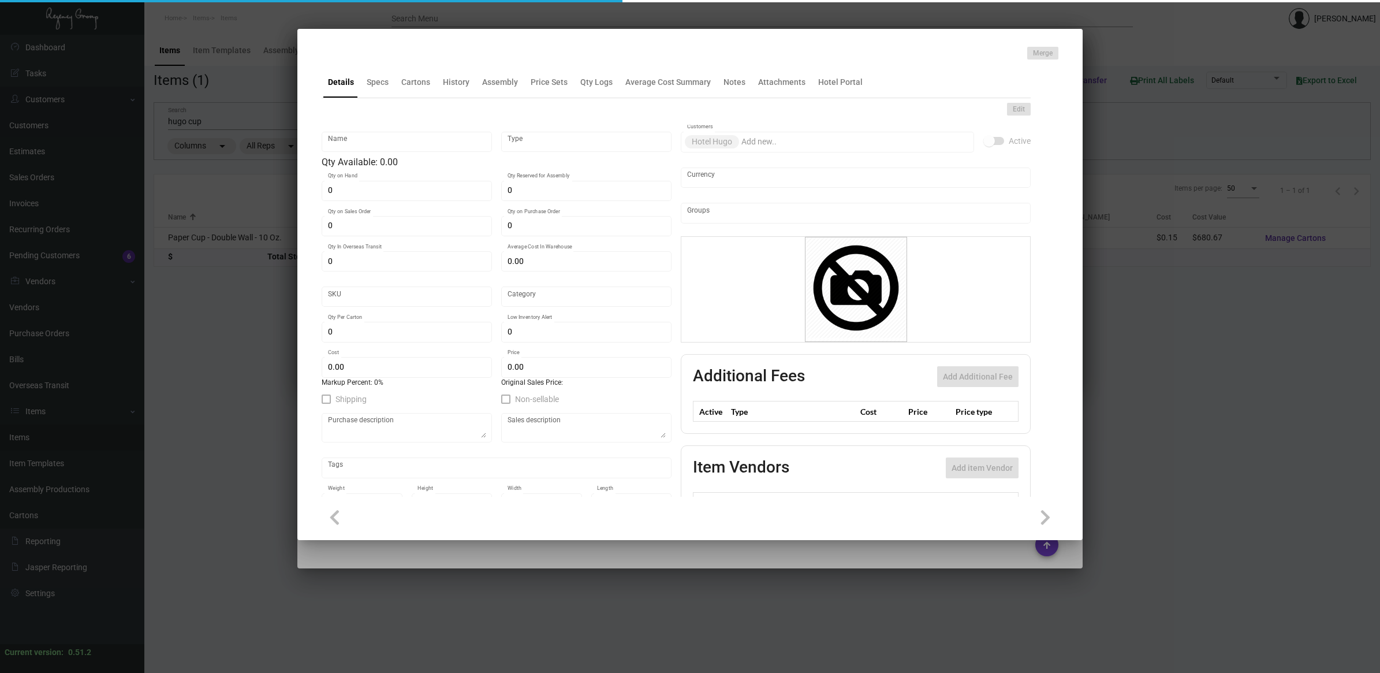
type textarea "Coffee Cup: size 10oz., white paper hot coffee cup 320 paper weight material, p…"
checkbox input "true"
type input "United States Dollar $"
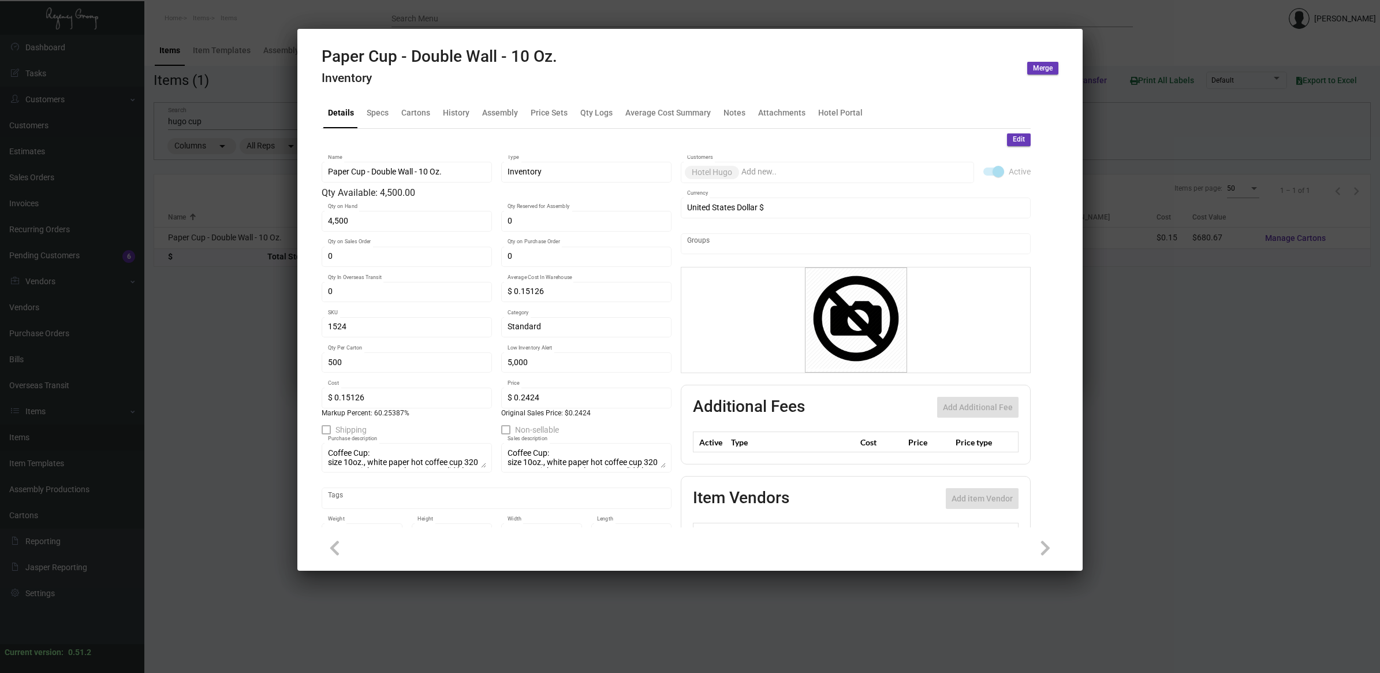
click at [595, 90] on mat-tab-group "Details Specs Cartons History Assembly Price Sets Qty Logs Average Cost Summary…" at bounding box center [676, 308] width 737 height 437
click at [604, 111] on div "Qty Logs" at bounding box center [596, 112] width 32 height 12
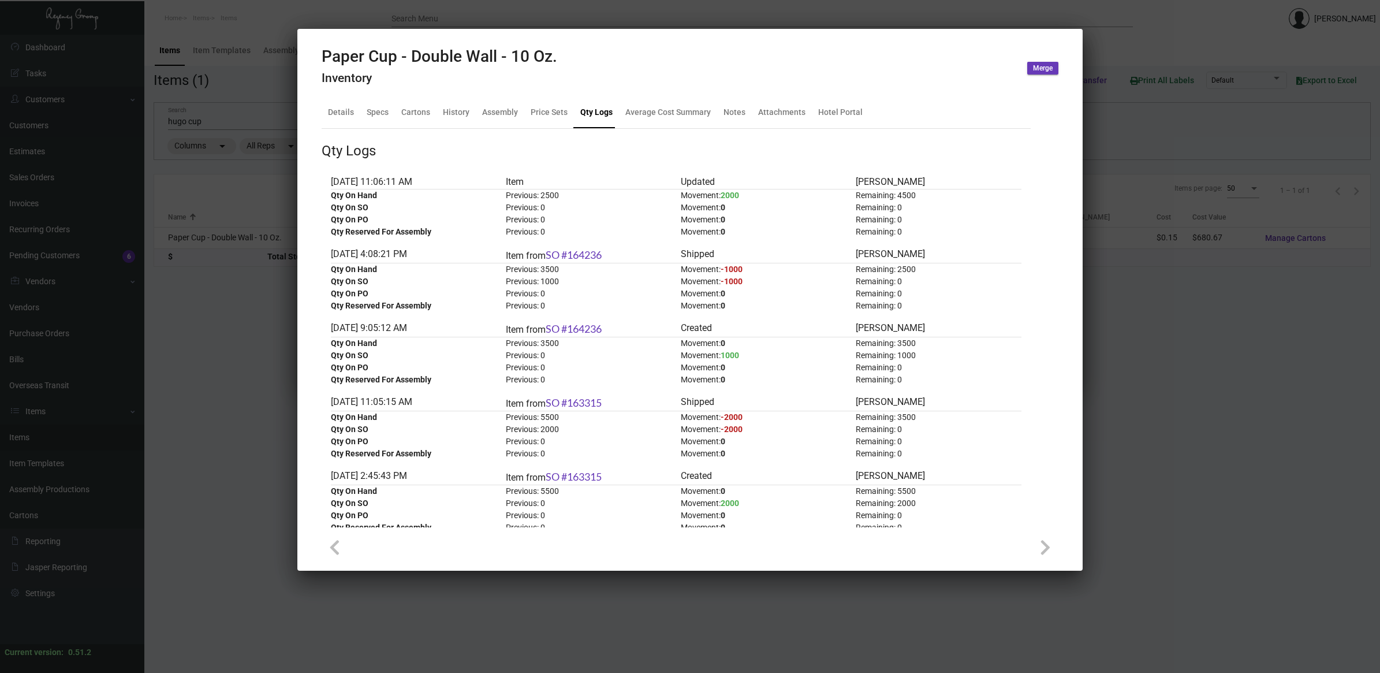
click at [220, 327] on div at bounding box center [690, 336] width 1380 height 673
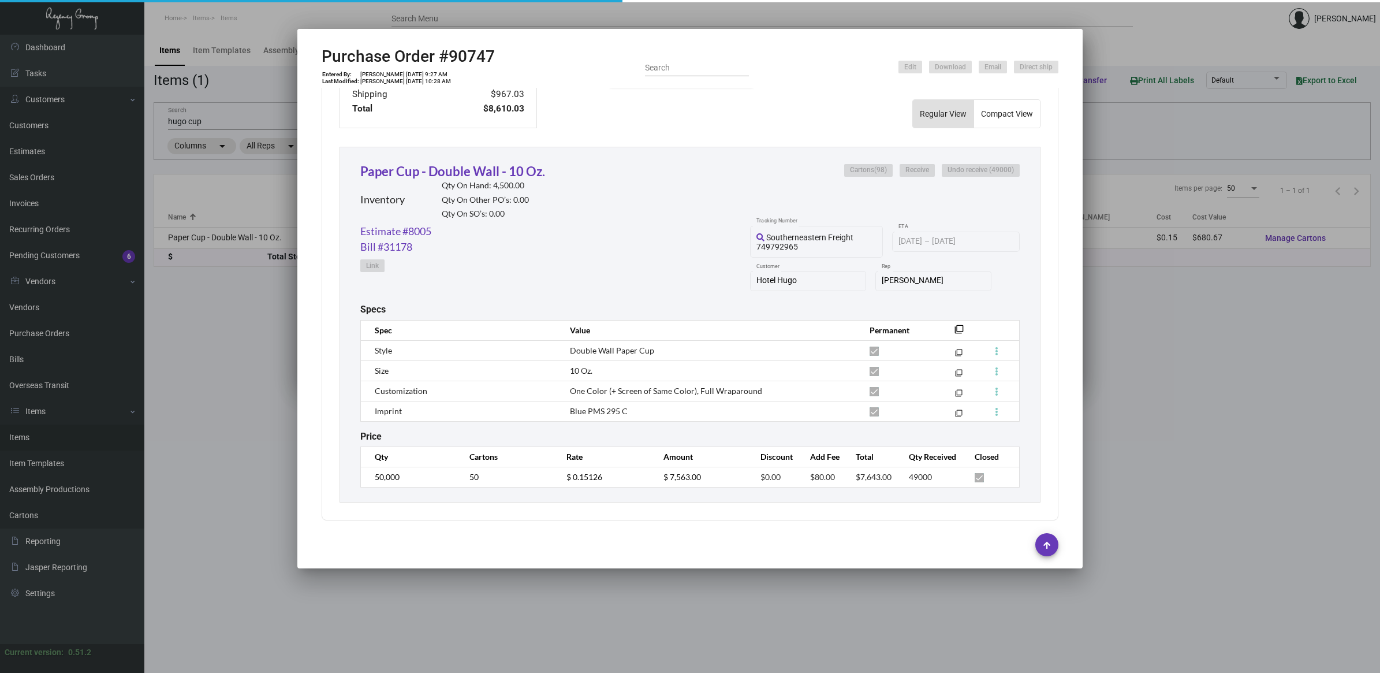
click at [220, 327] on div at bounding box center [690, 336] width 1380 height 673
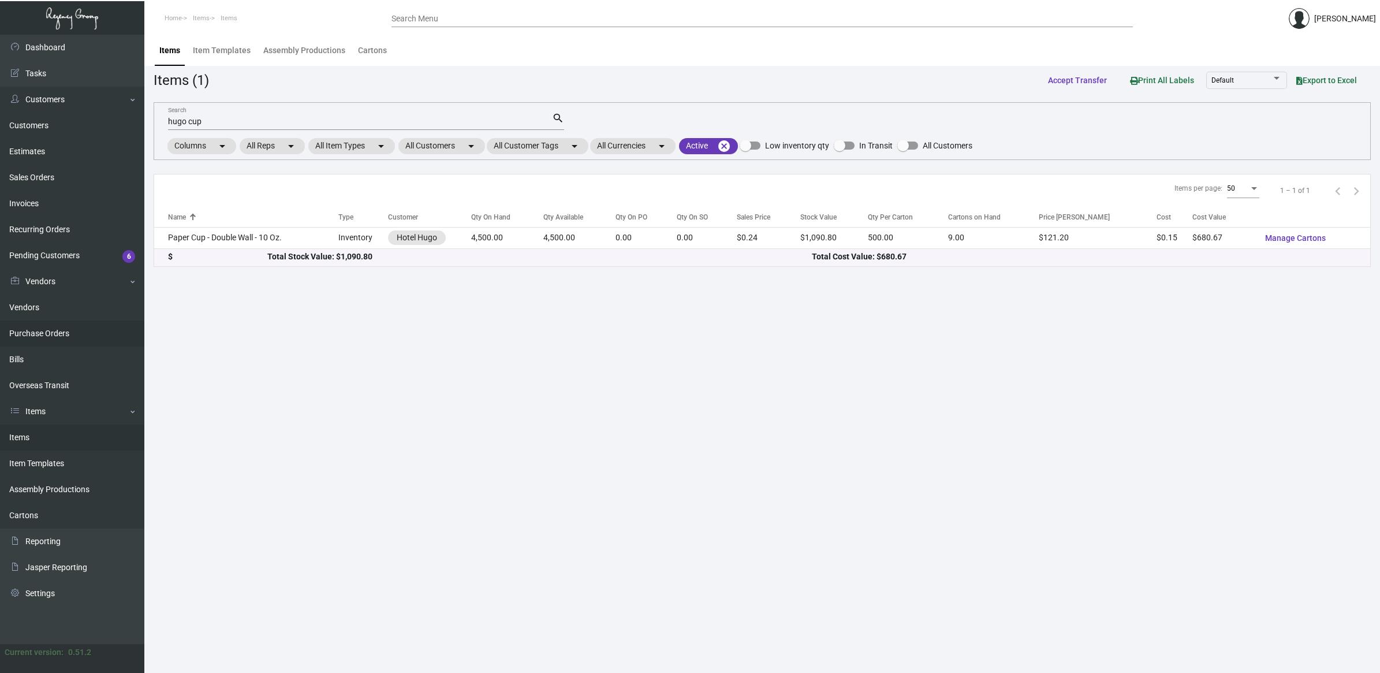
click at [44, 329] on link "Purchase Orders" at bounding box center [72, 333] width 144 height 26
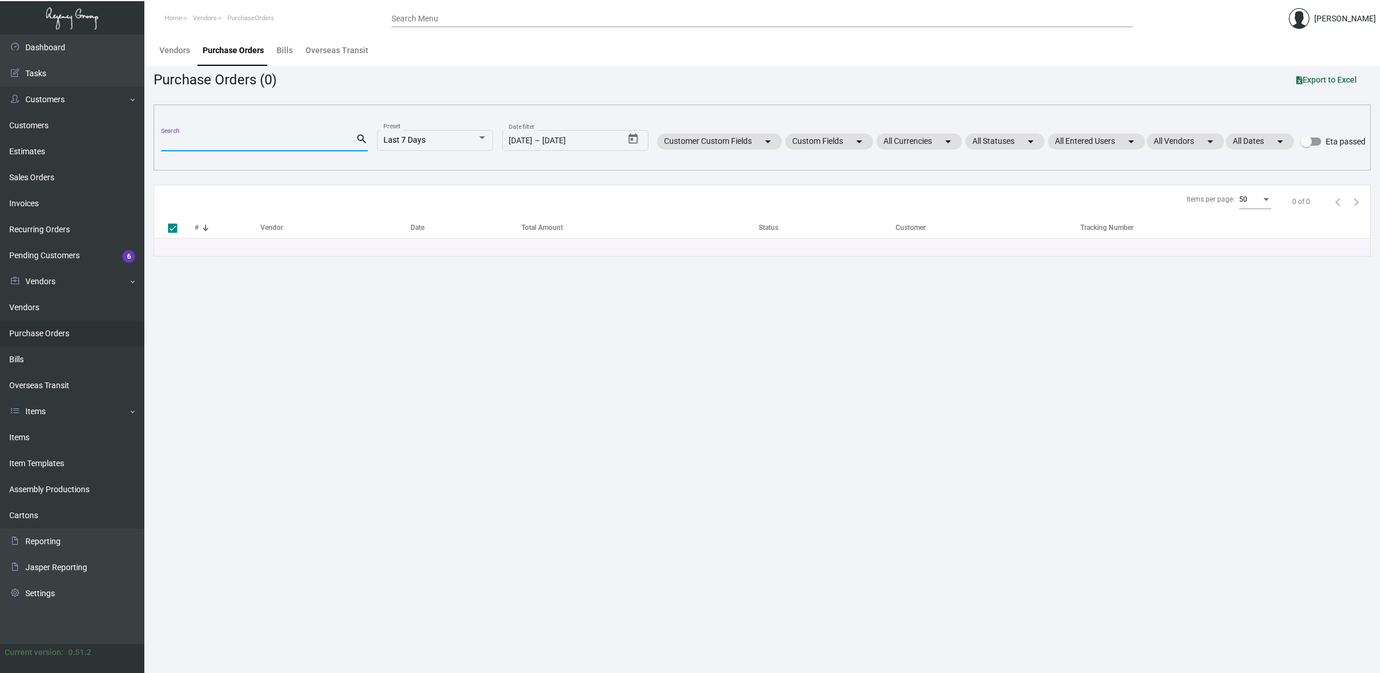
click at [217, 138] on input "Search" at bounding box center [258, 142] width 195 height 9
type input "par"
type input "[PERSON_NAME]"
checkbox input "false"
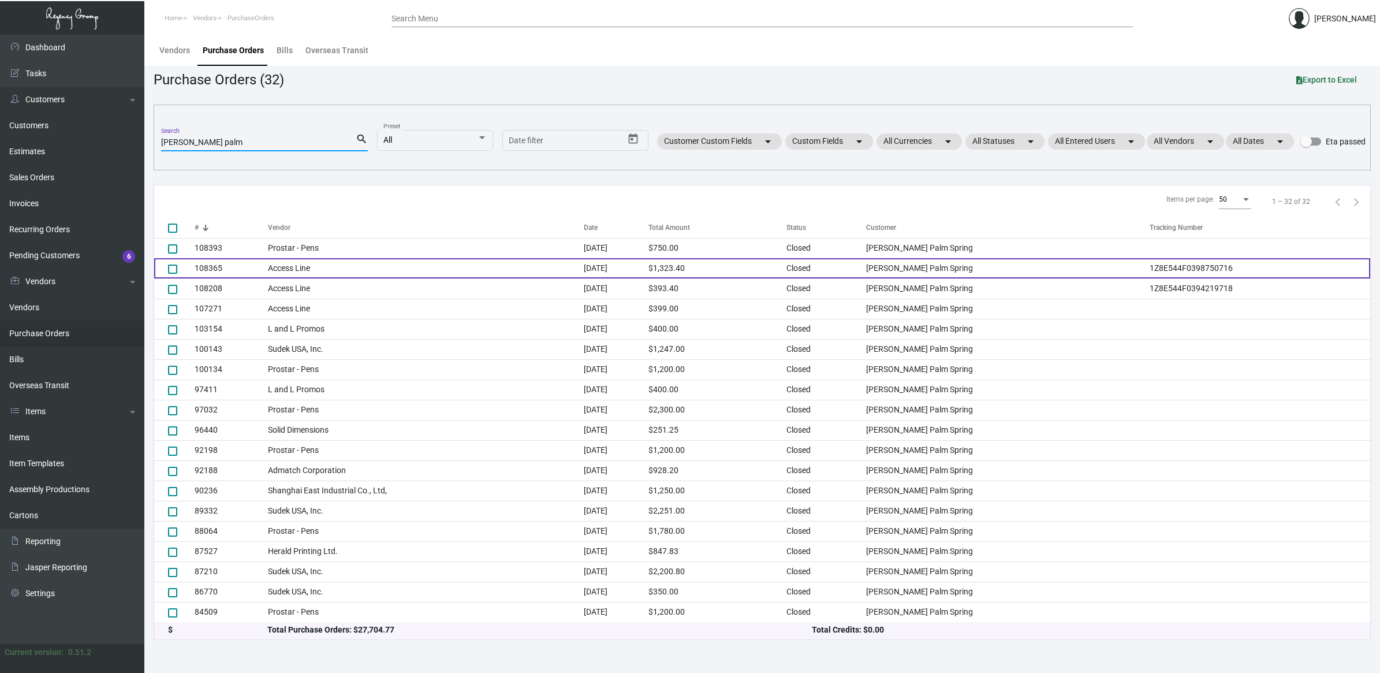
type input "[PERSON_NAME] palm"
click at [373, 277] on td "Access Line" at bounding box center [426, 268] width 316 height 20
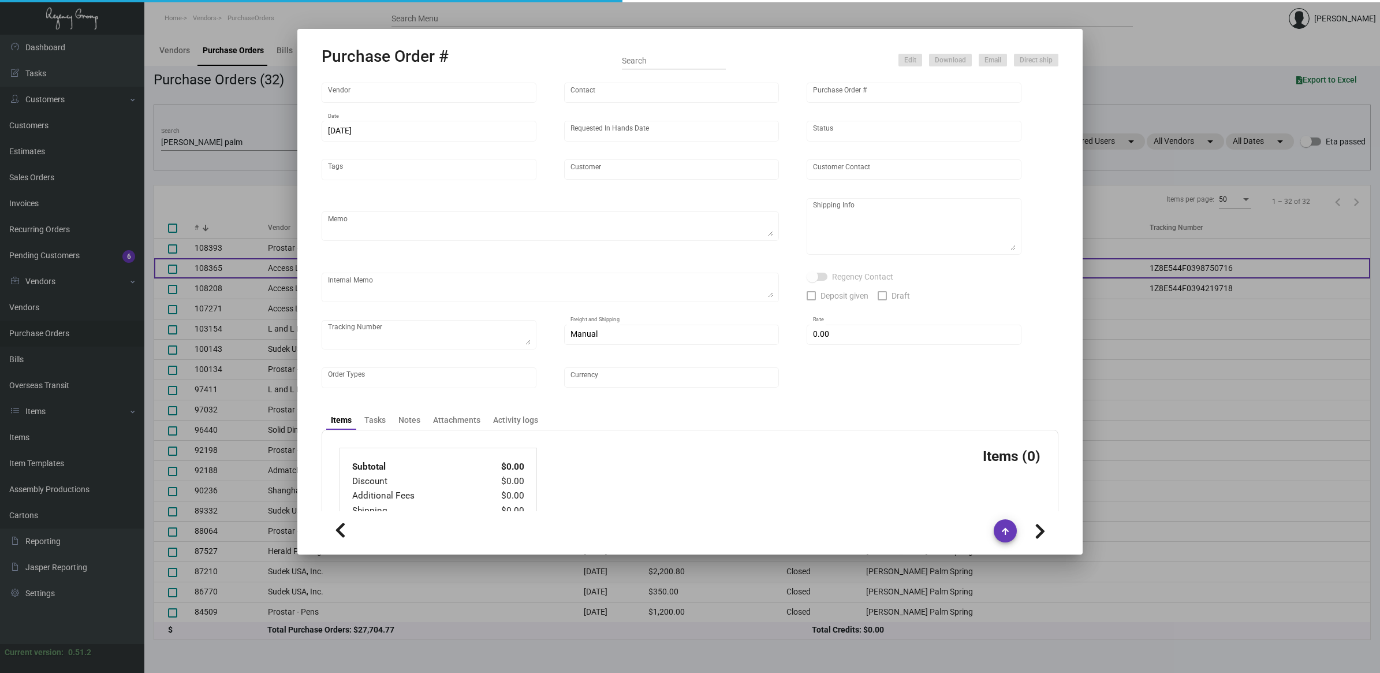
type input "Access Line"
type input "Order Entry"
type input "108365"
type input "[DATE]"
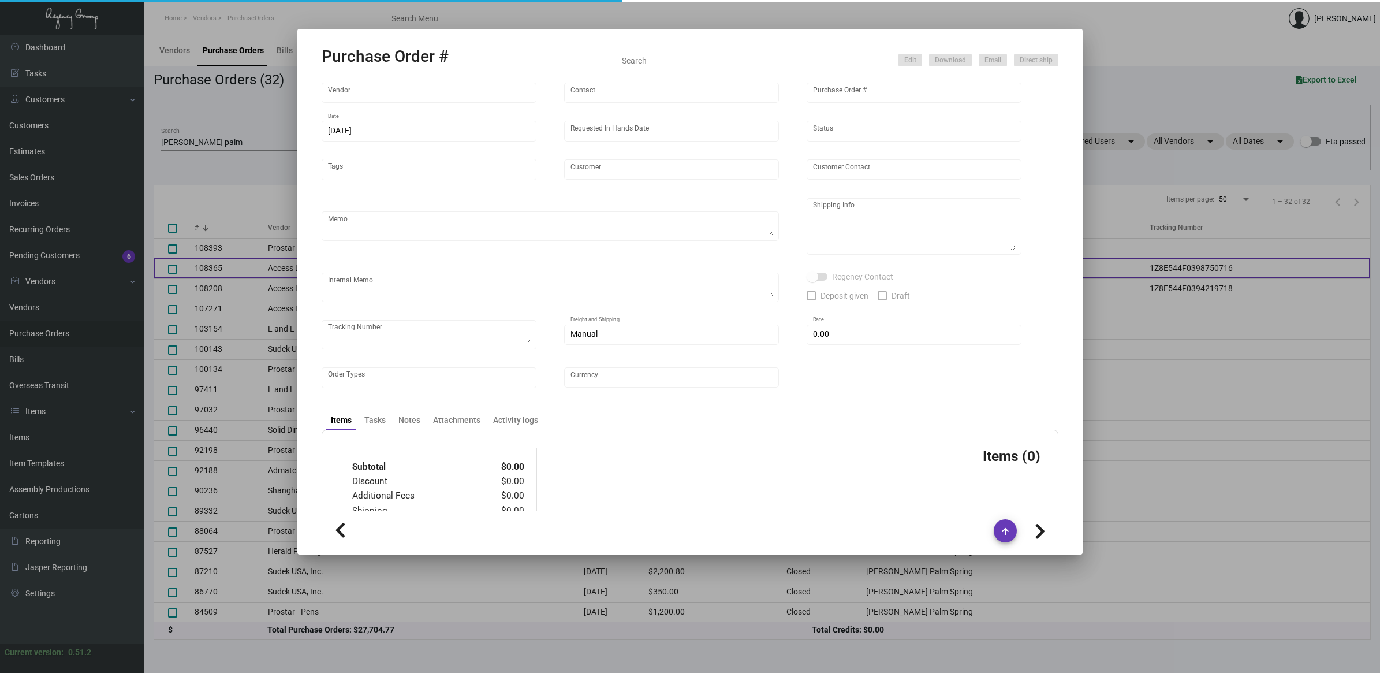
type input "[PERSON_NAME] Palm Spring"
type input "[PERSON_NAME]"
type textarea "Repeat of previous PO 108208.BLIND Ship via UPS Ground Acct# 1AY276."
type textarea "[PERSON_NAME] [GEOGRAPHIC_DATA] [STREET_ADDRESS]"
type textarea "11/18 - Added to AP Payment Request spreadsheet. TSW CC [DATE] 1246"
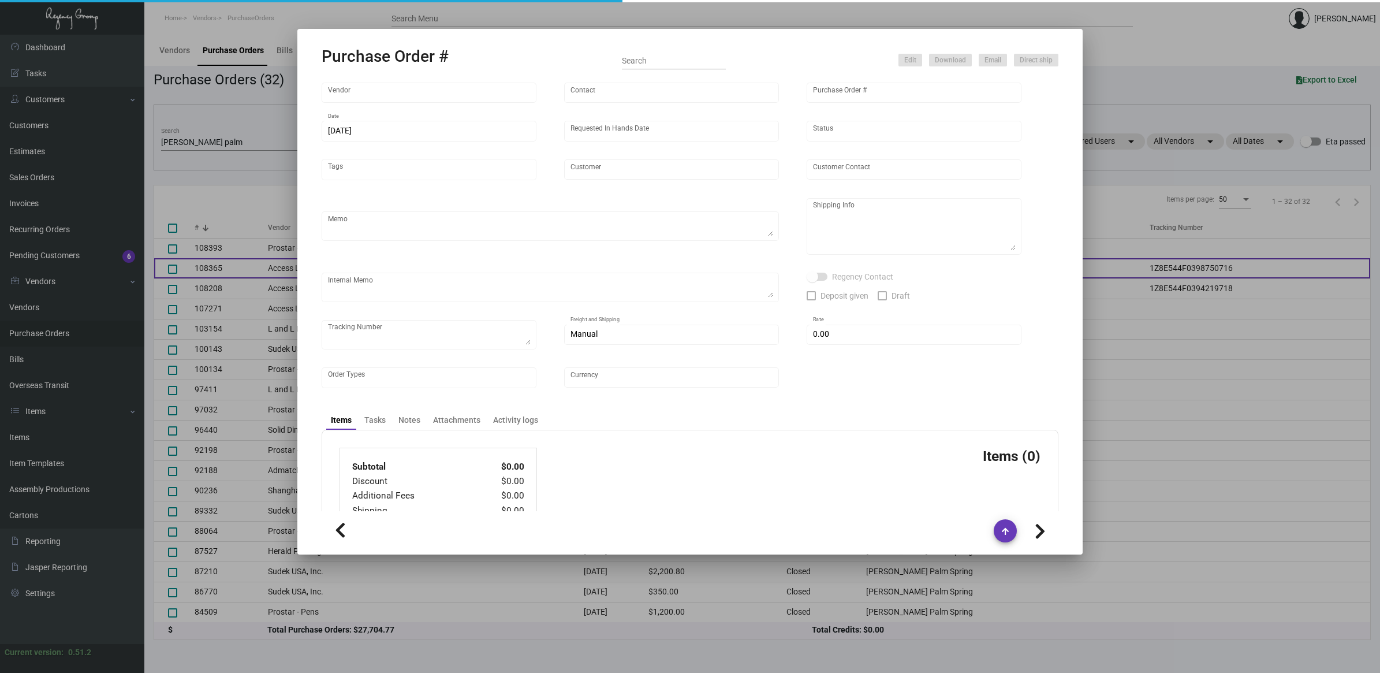
checkbox input "true"
type textarea "1Z8E544F0398750716"
type input "$ 7.00"
type input "United States Dollar $"
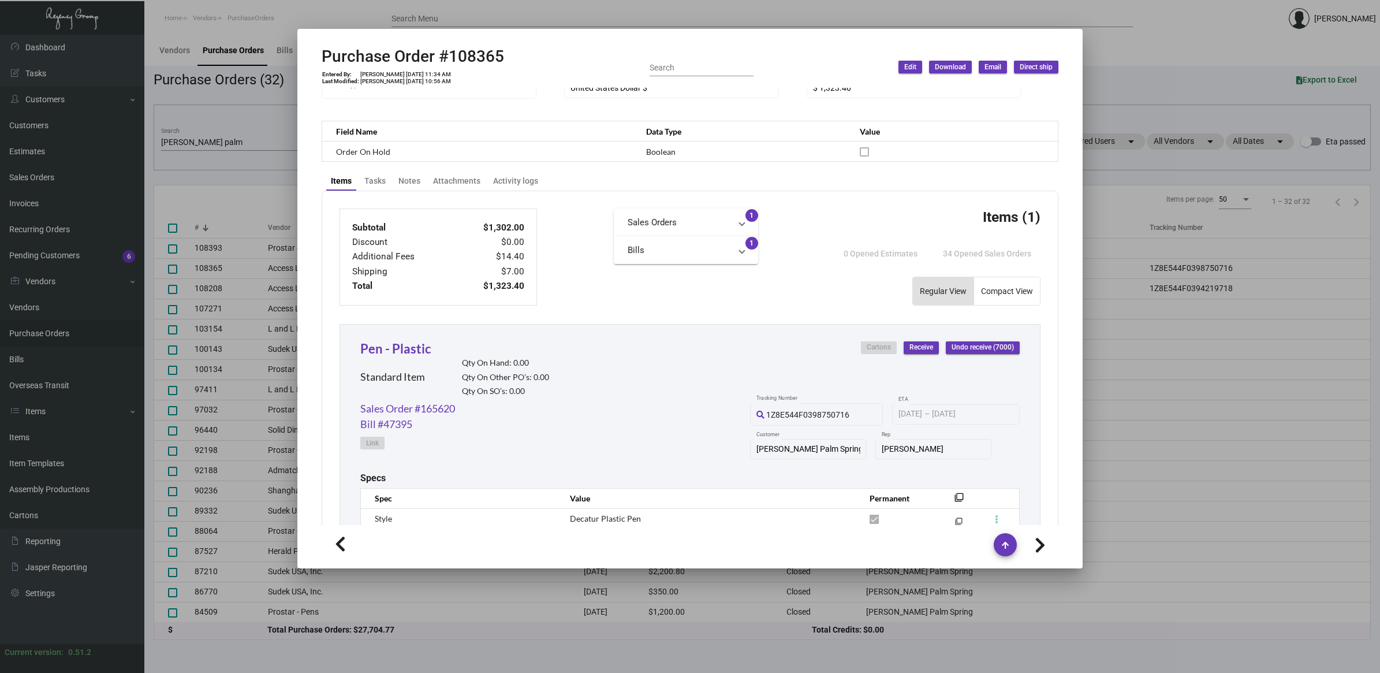
scroll to position [491, 0]
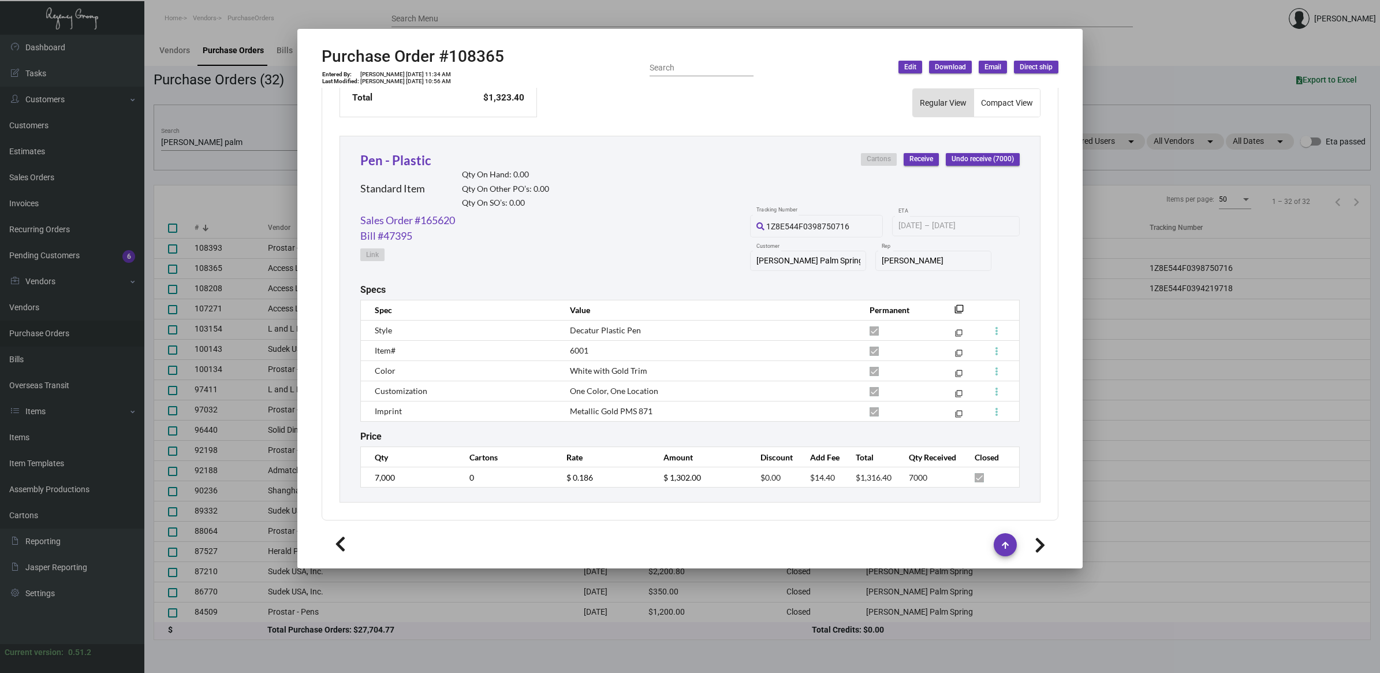
click at [578, 349] on span "6001" at bounding box center [579, 350] width 18 height 10
copy span "6001"
